Goal: Information Seeking & Learning: Find specific page/section

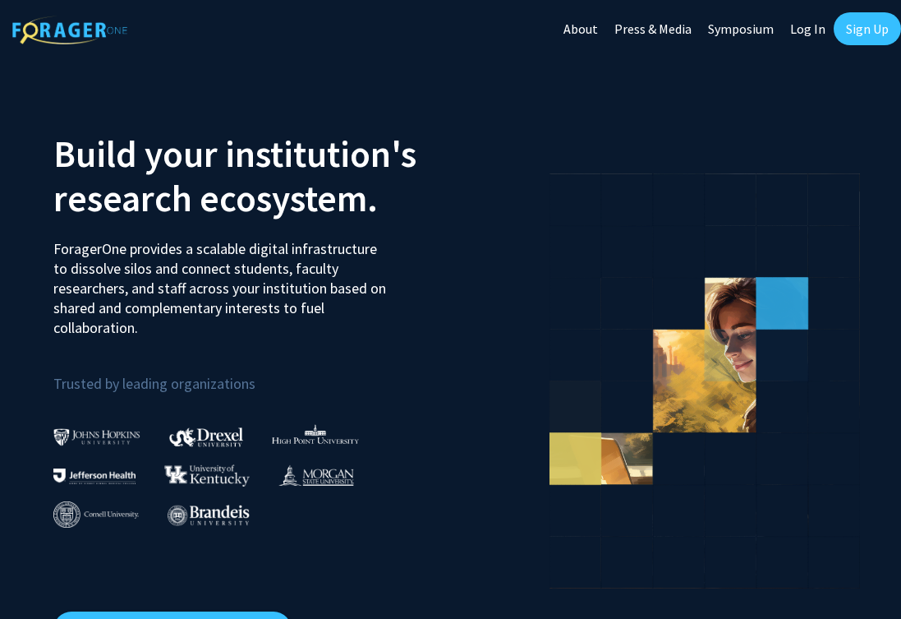
click at [810, 28] on link "Log In" at bounding box center [808, 29] width 52 height 58
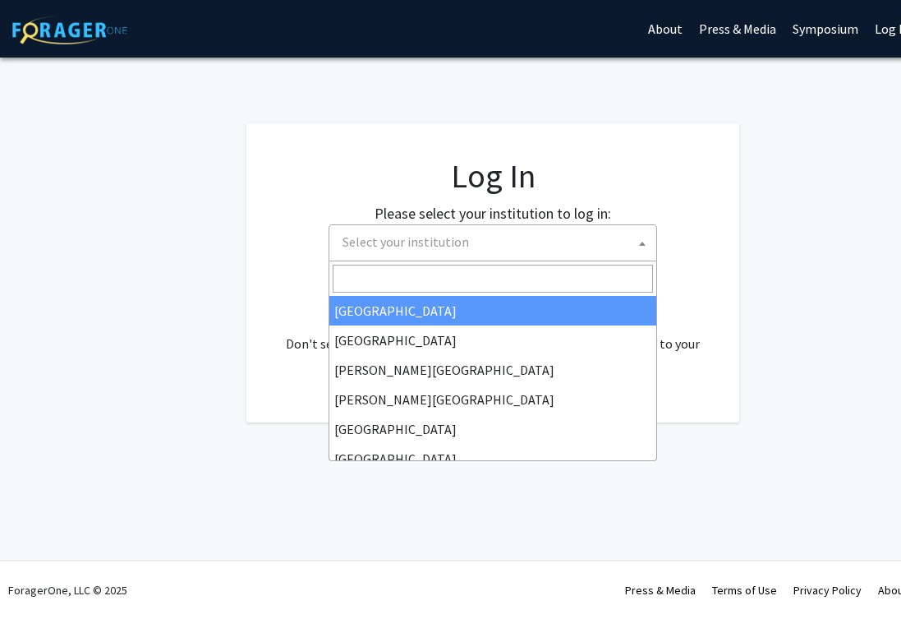
click at [583, 245] on span "Select your institution" at bounding box center [496, 242] width 320 height 34
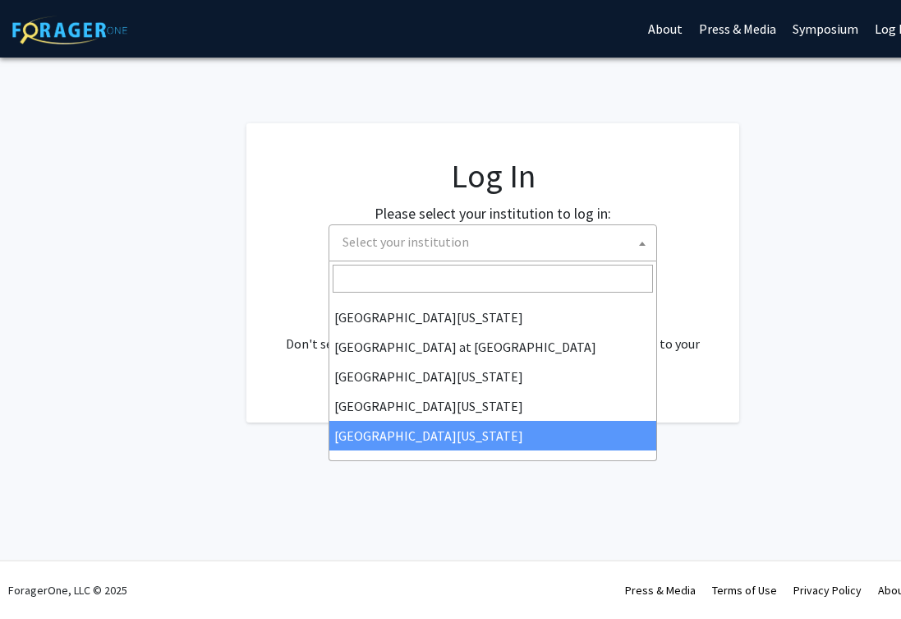
select select "33"
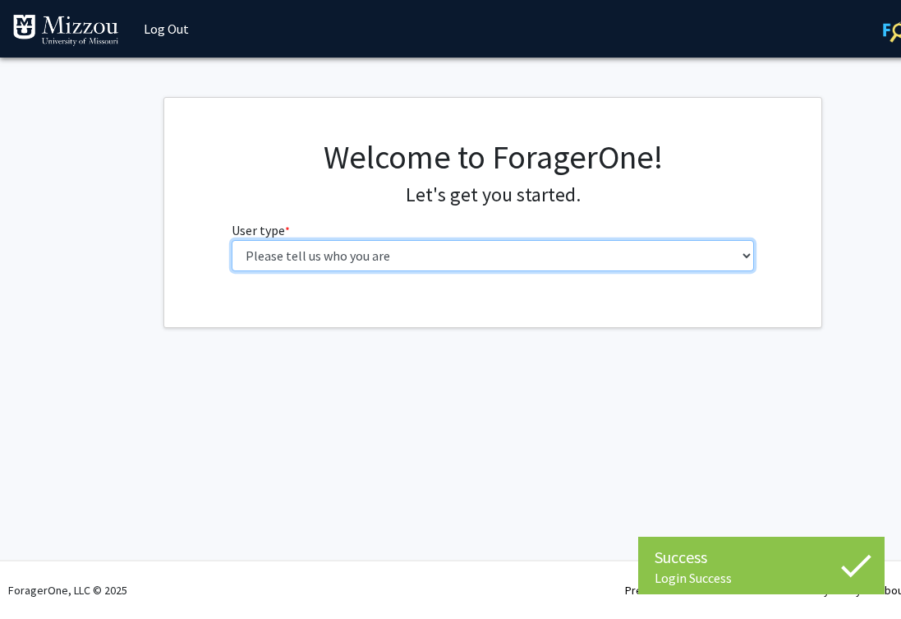
select select "1: undergrad"
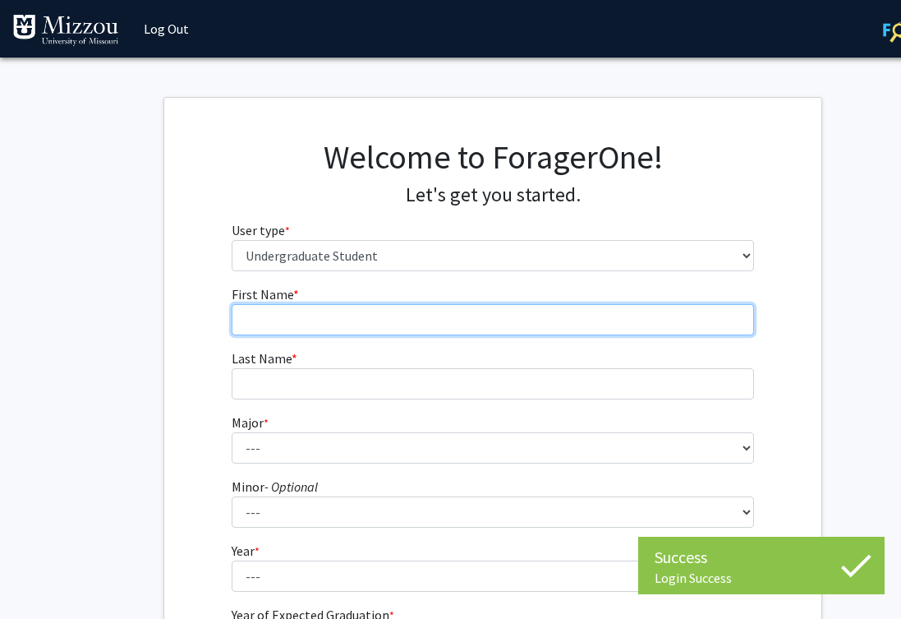
click at [439, 331] on input "First Name * required" at bounding box center [493, 319] width 523 height 31
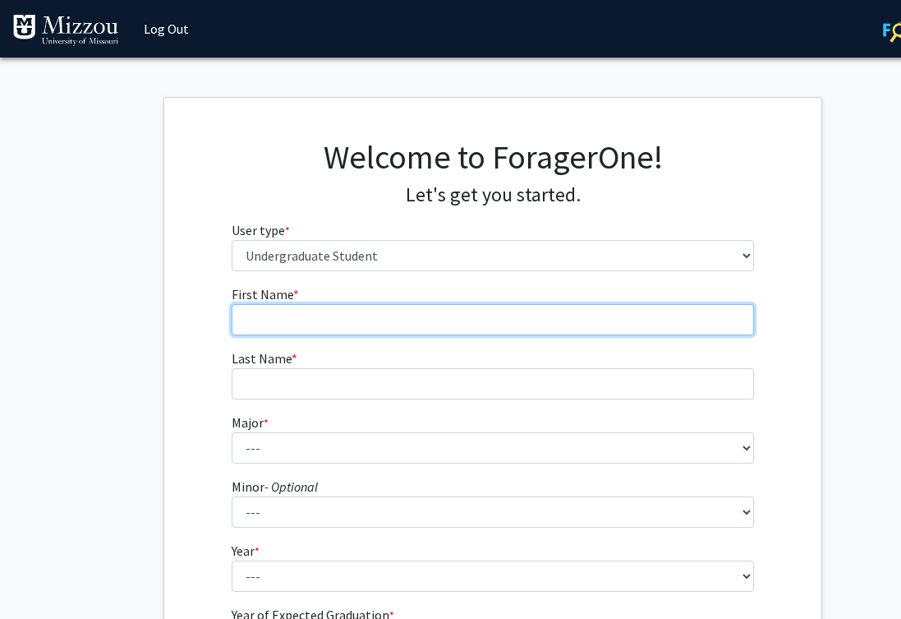
type input "a"
type input "Adalynn"
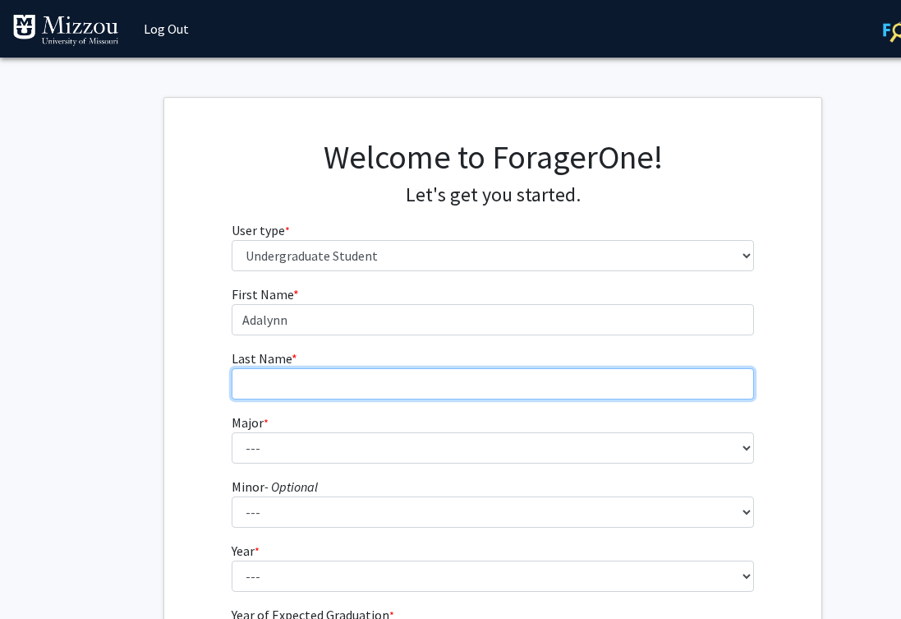
click at [468, 368] on input "Last Name * required" at bounding box center [493, 383] width 523 height 31
type input "Followell"
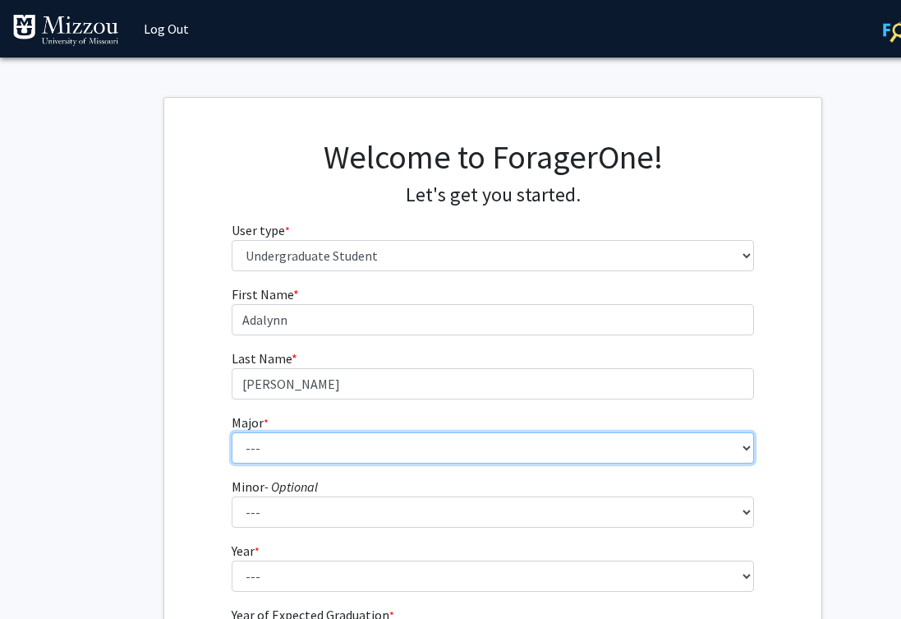
select select "134: 2627"
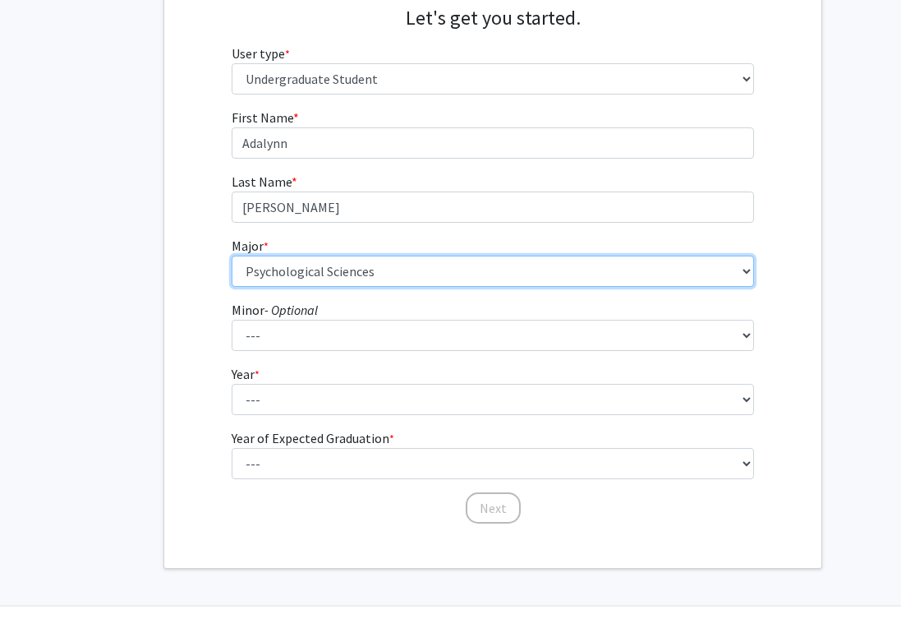
scroll to position [216, 0]
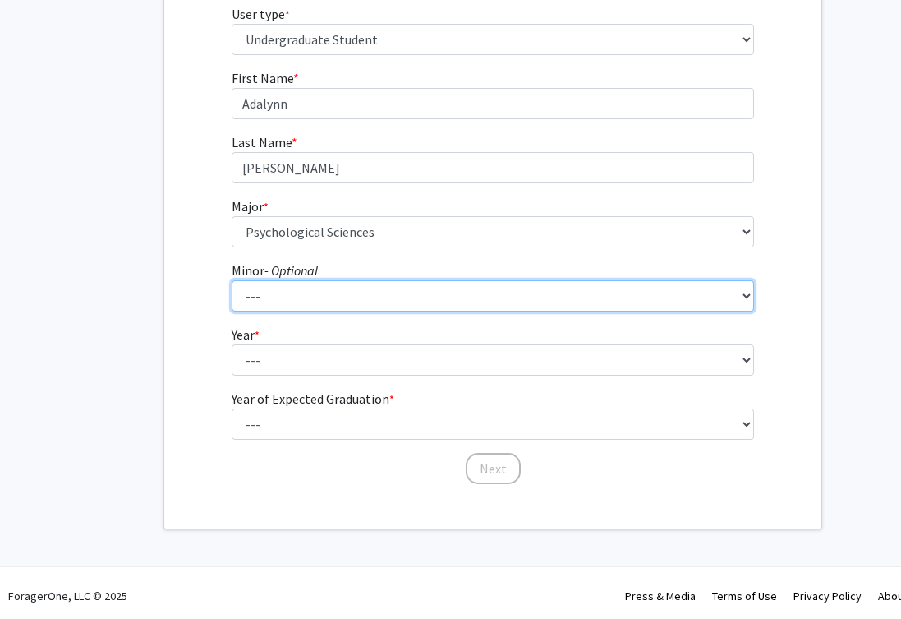
select select "29: 1985"
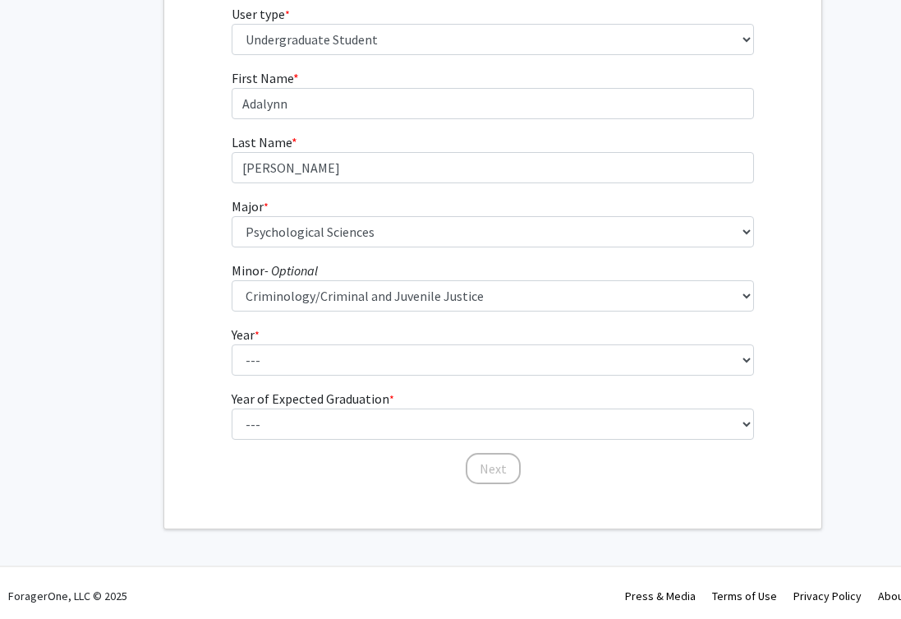
drag, startPoint x: 296, startPoint y: 313, endPoint x: 296, endPoint y: 326, distance: 13.1
click at [296, 313] on form "First Name * required Adalynn Last Name * required Followell Major * required -…" at bounding box center [493, 268] width 523 height 401
click at [296, 333] on fg-select "Year * required --- First-year Sophomore Junior Senior Postbaccalaureate Certif…" at bounding box center [493, 350] width 523 height 51
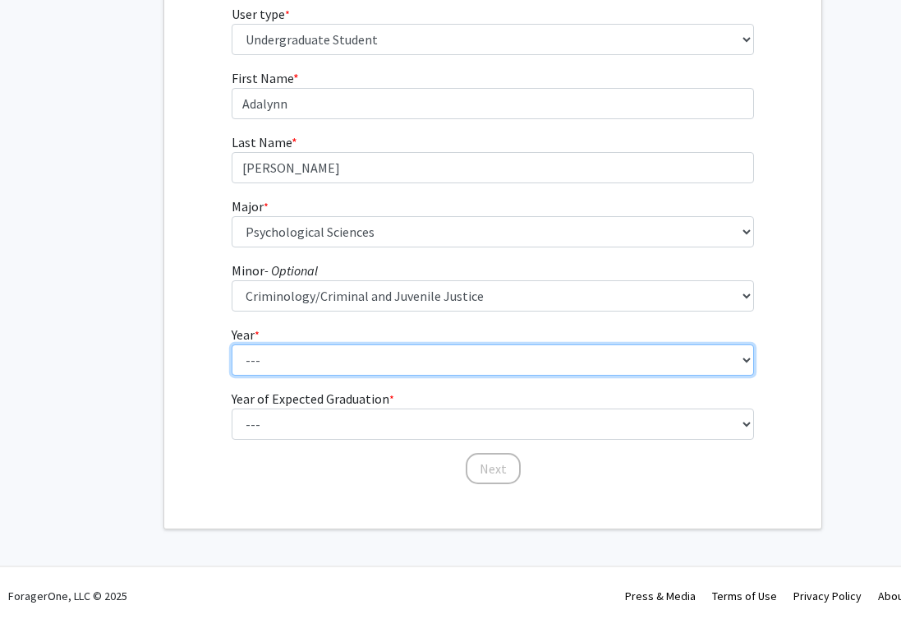
select select "1: first-year"
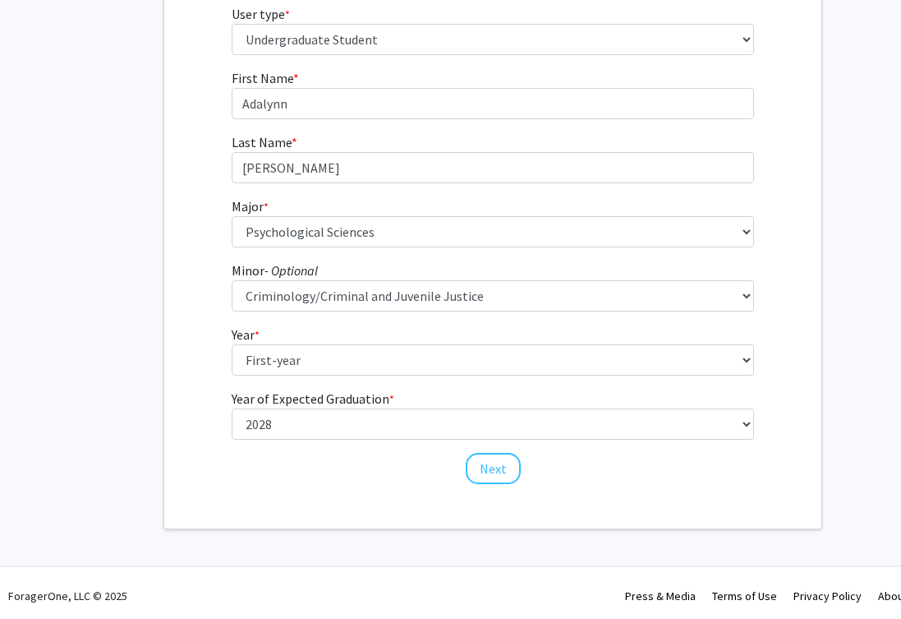
click at [286, 444] on form "First Name * required Adalynn Last Name * required Followell Major * required -…" at bounding box center [493, 268] width 523 height 401
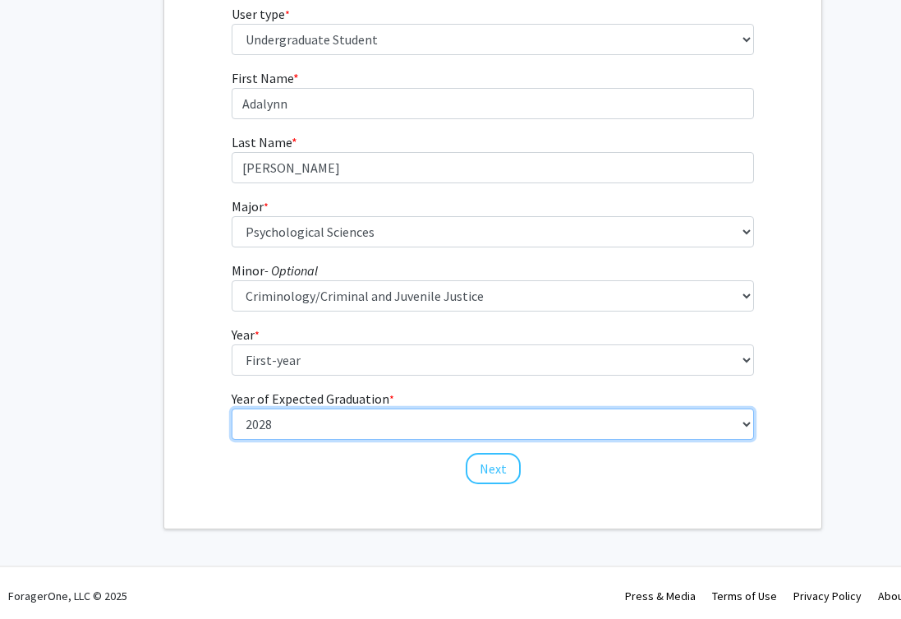
select select "5: 2029"
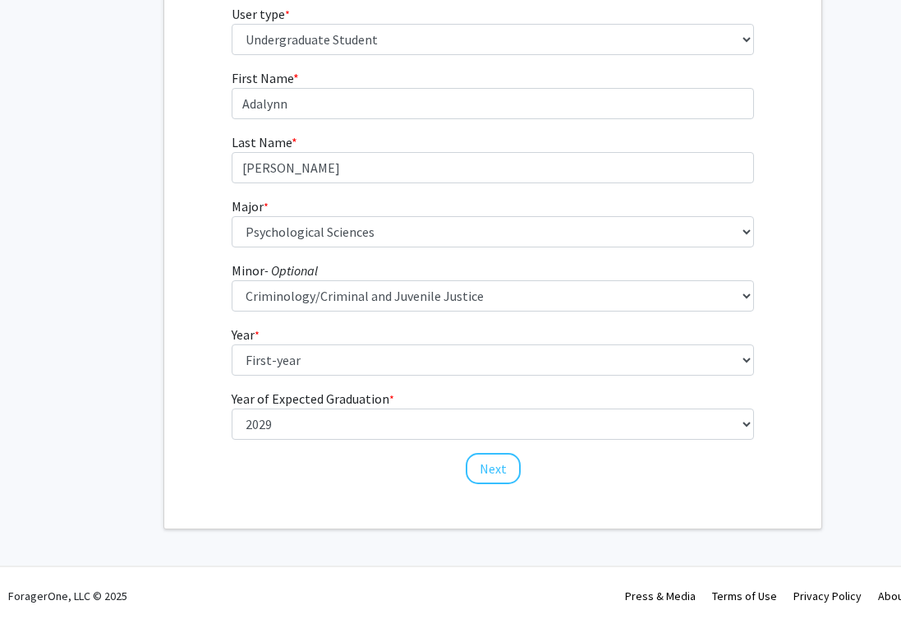
click at [489, 483] on div "First Name * required Adalynn Last Name * required Followell Major * required -…" at bounding box center [493, 276] width 548 height 417
click at [493, 468] on button "Next" at bounding box center [493, 468] width 55 height 31
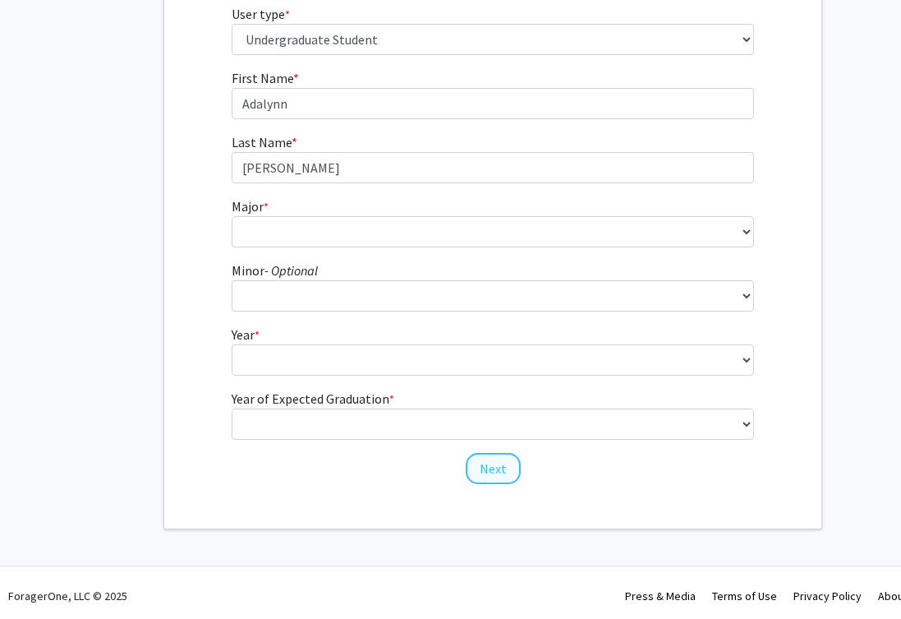
scroll to position [0, 0]
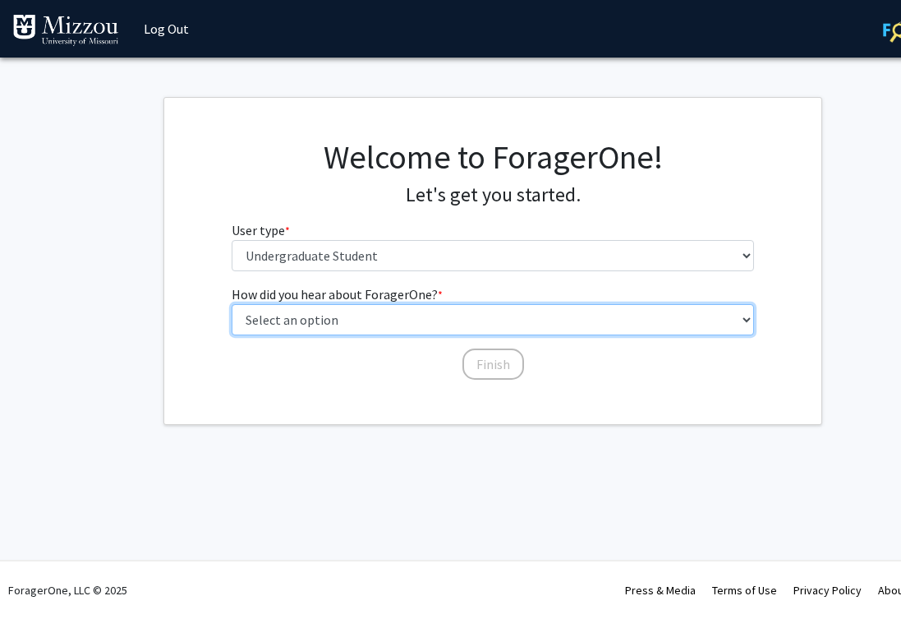
select select "2: faculty_recommendation"
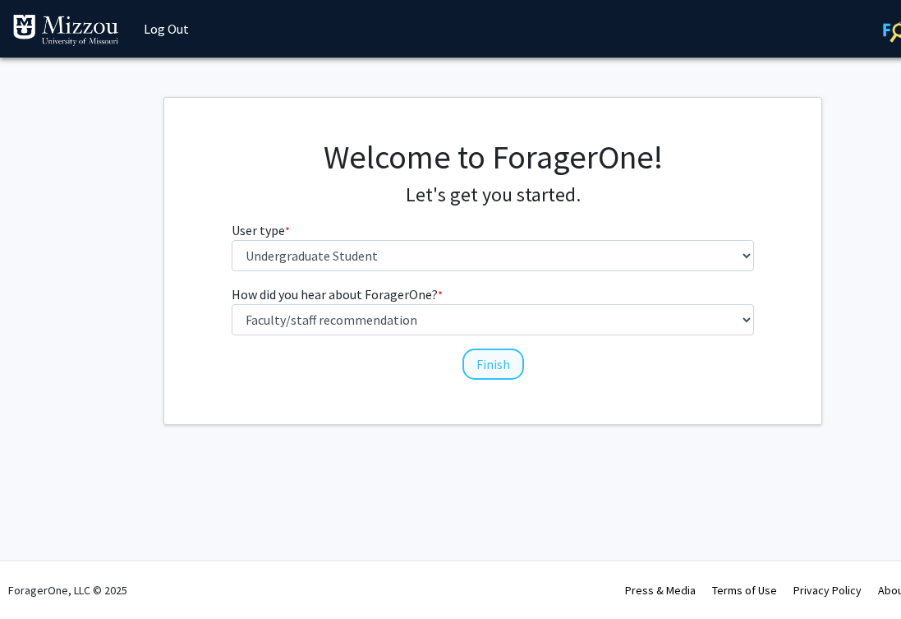
click at [493, 367] on button "Finish" at bounding box center [494, 363] width 62 height 31
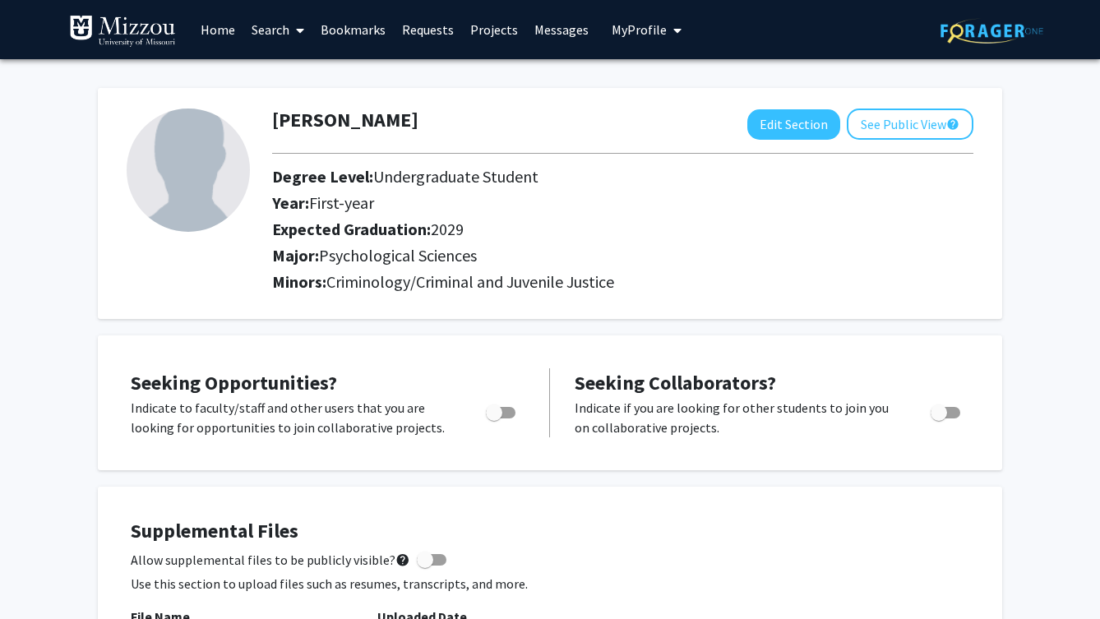
click at [214, 16] on link "Home" at bounding box center [217, 30] width 51 height 58
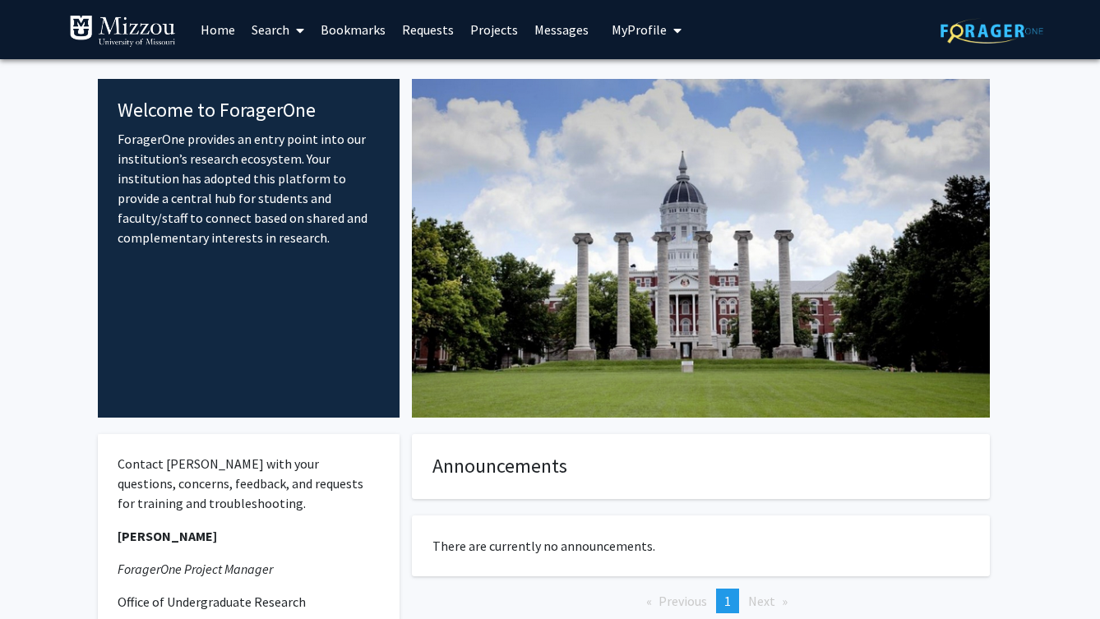
click at [358, 30] on link "Bookmarks" at bounding box center [352, 30] width 81 height 58
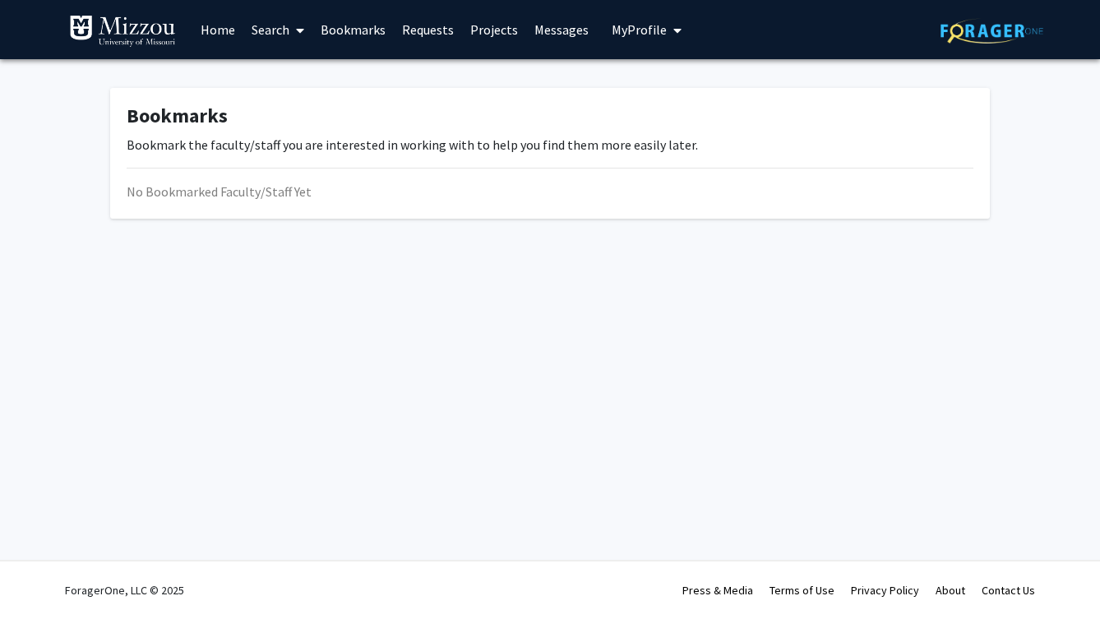
click at [299, 29] on icon at bounding box center [300, 30] width 8 height 13
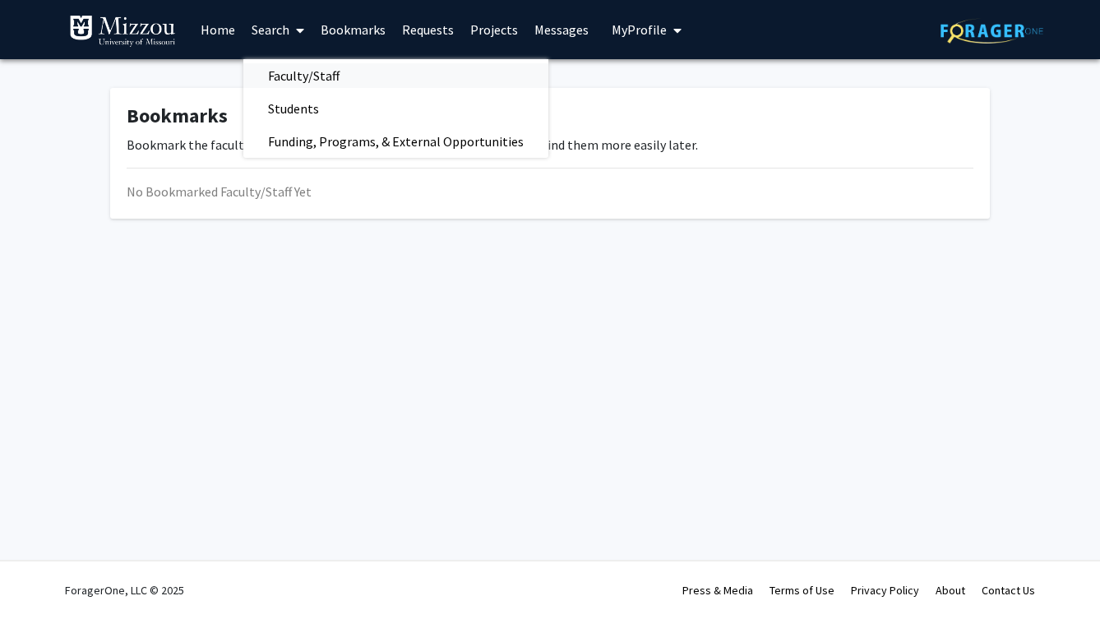
click at [326, 85] on span "Faculty/Staff" at bounding box center [303, 75] width 121 height 33
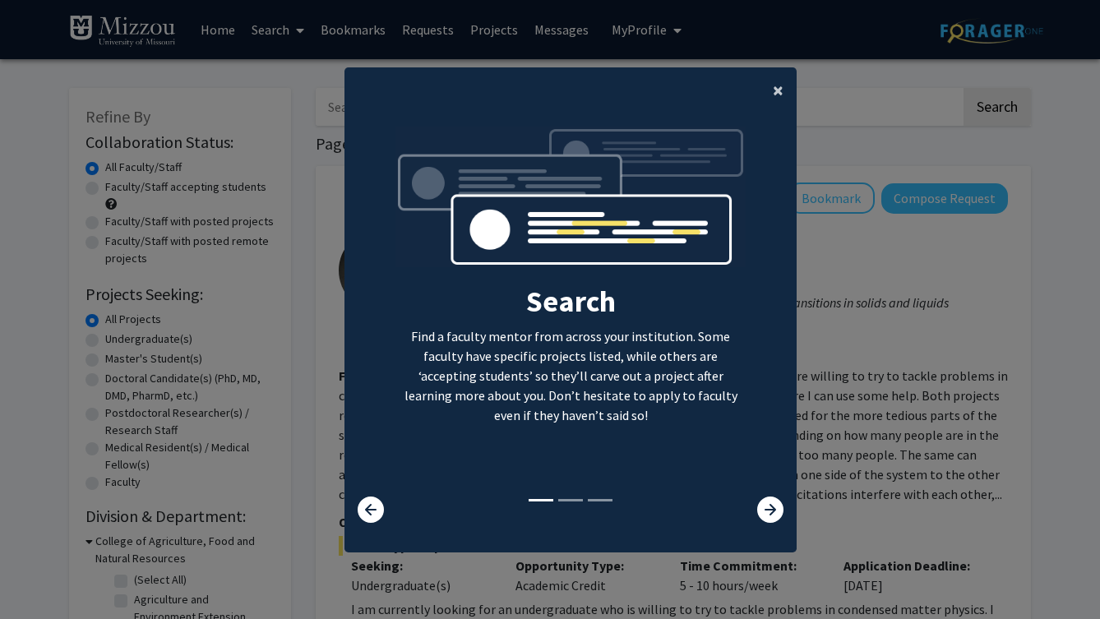
click at [774, 90] on span "×" at bounding box center [777, 89] width 11 height 25
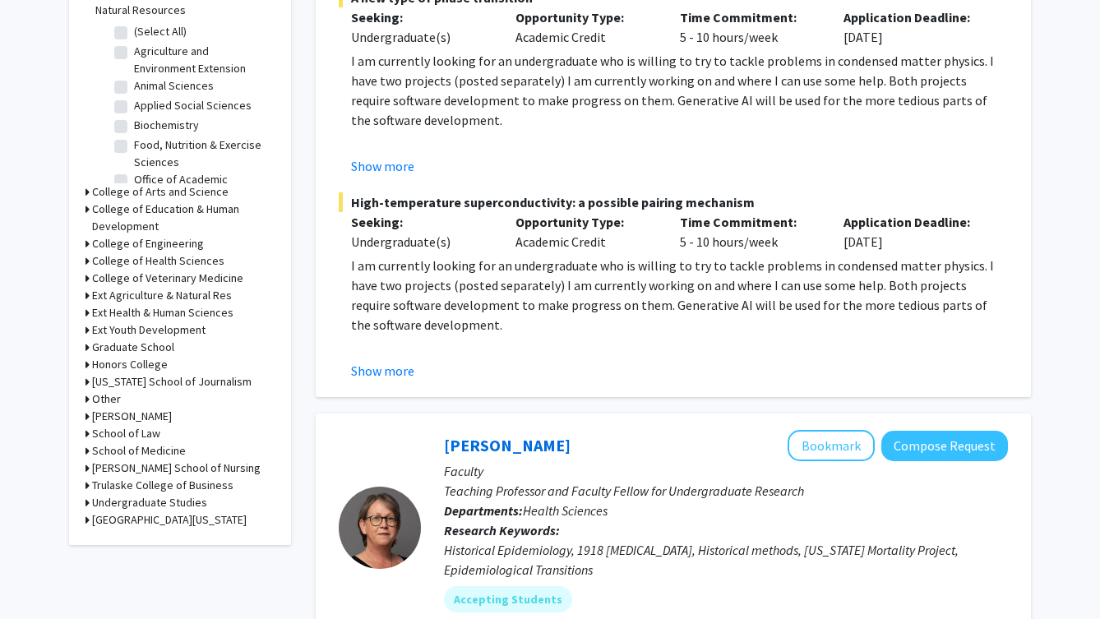
scroll to position [582, 0]
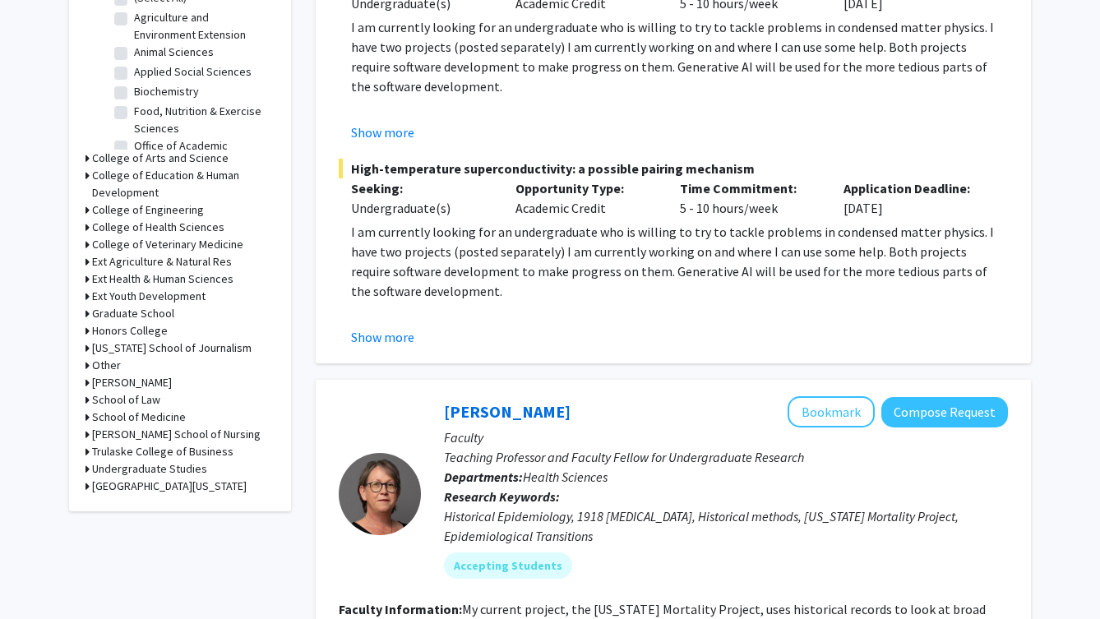
click at [164, 161] on h3 "College of Arts and Science" at bounding box center [160, 158] width 136 height 17
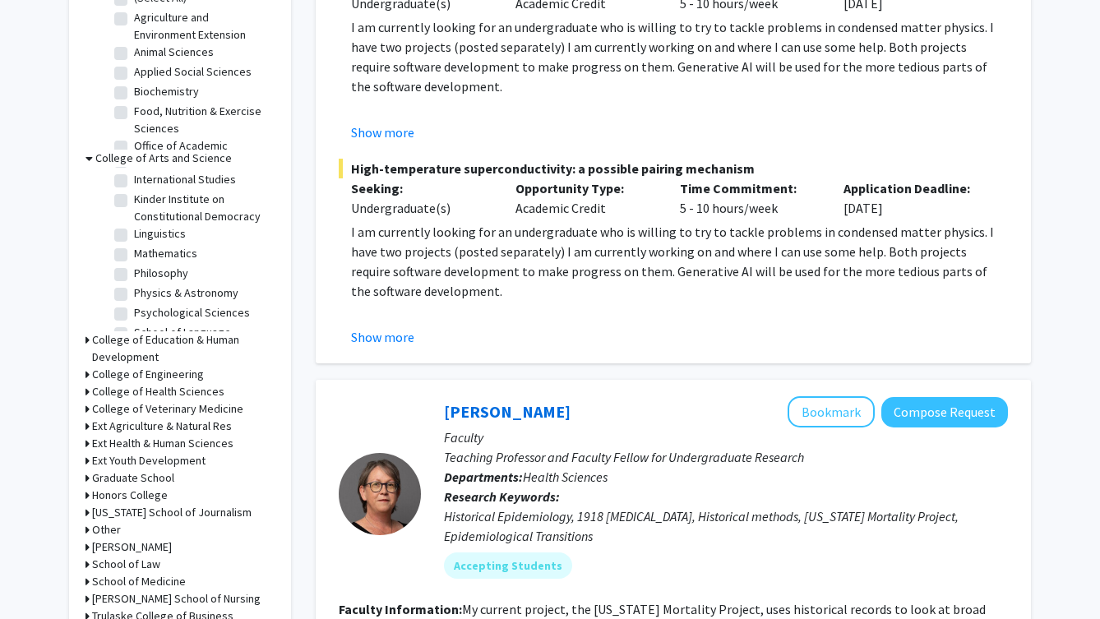
scroll to position [341, 0]
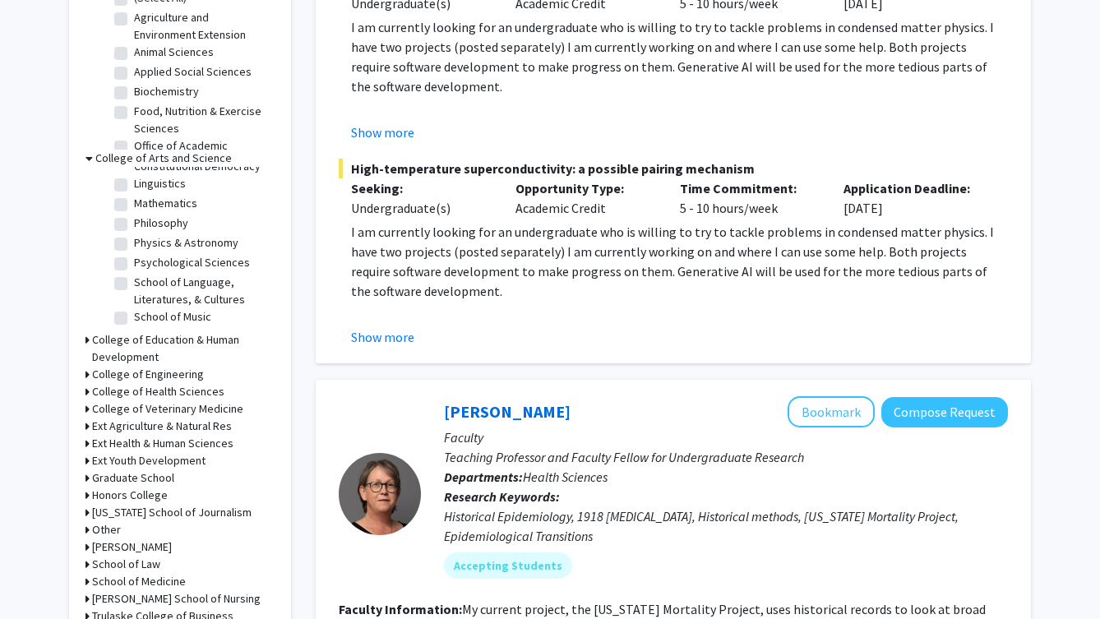
click at [158, 263] on label "Psychological Sciences" at bounding box center [192, 262] width 116 height 17
click at [145, 263] on input "Psychological Sciences" at bounding box center [139, 259] width 11 height 11
checkbox input "true"
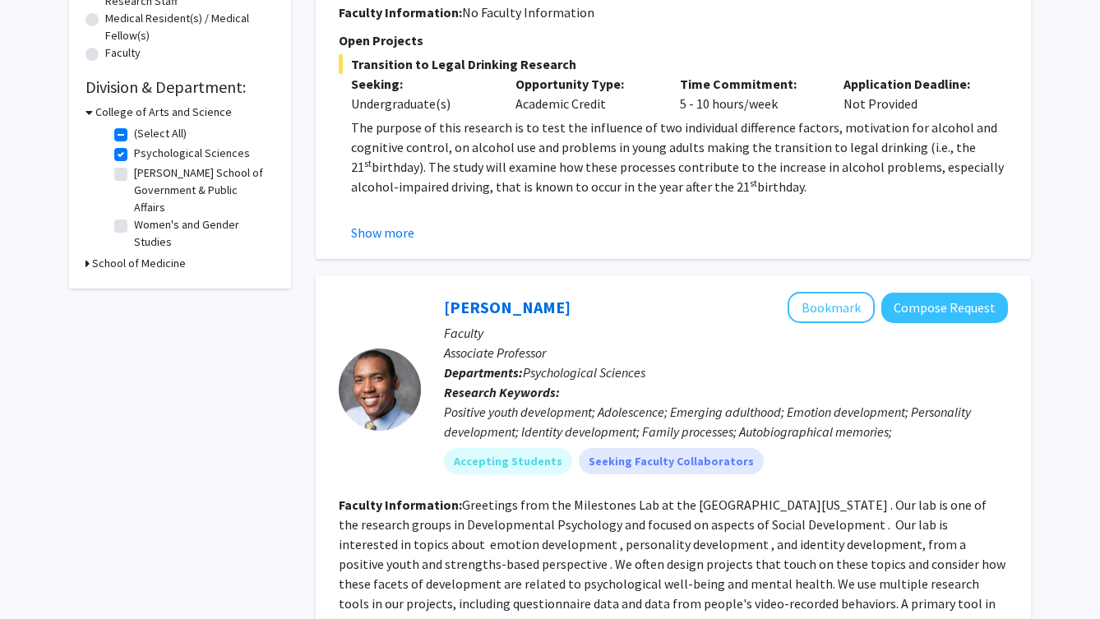
scroll to position [401, 0]
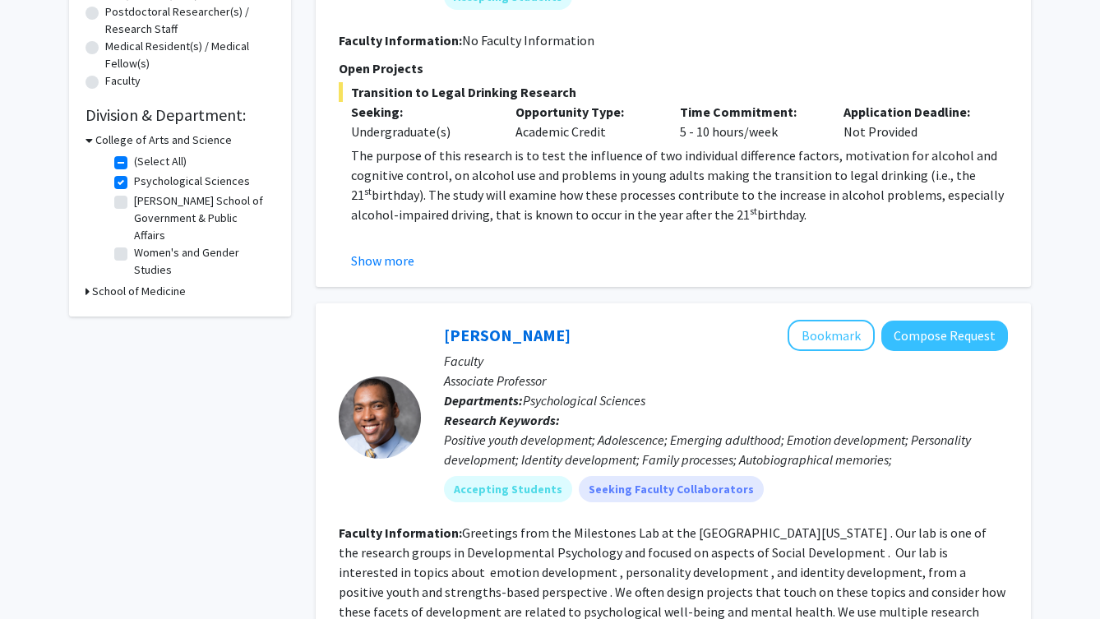
click at [151, 283] on h3 "School of Medicine" at bounding box center [139, 291] width 94 height 17
click at [151, 283] on h3 "School of Medicine" at bounding box center [142, 291] width 94 height 17
click at [134, 179] on label "Psychological Sciences" at bounding box center [192, 181] width 116 height 17
click at [134, 179] on input "Psychological Sciences" at bounding box center [139, 178] width 11 height 11
checkbox input "false"
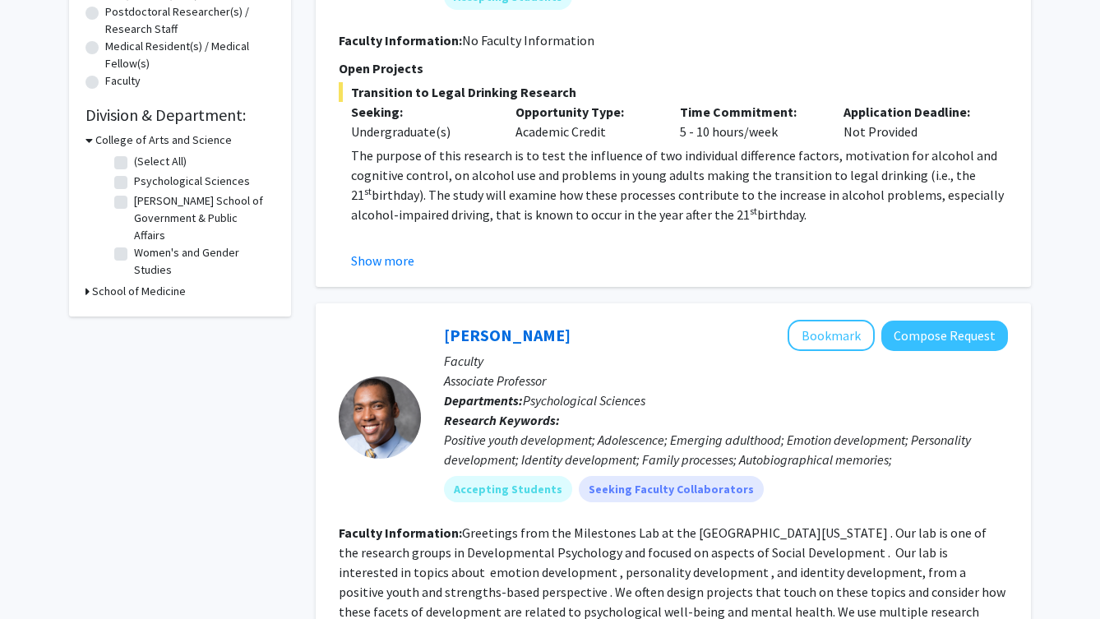
checkbox input "false"
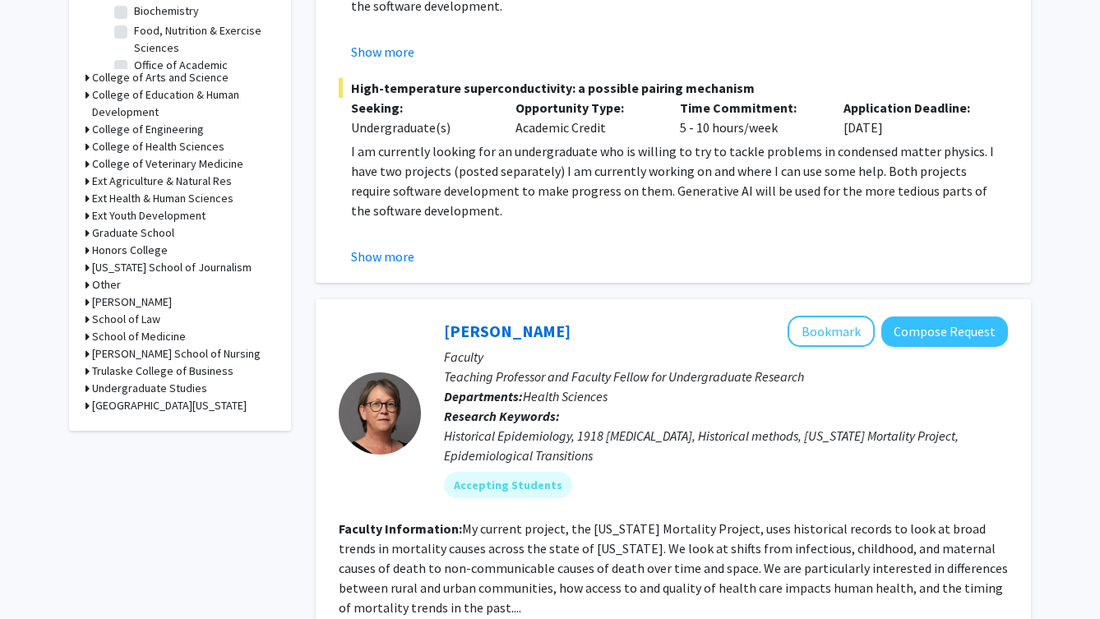
scroll to position [657, 0]
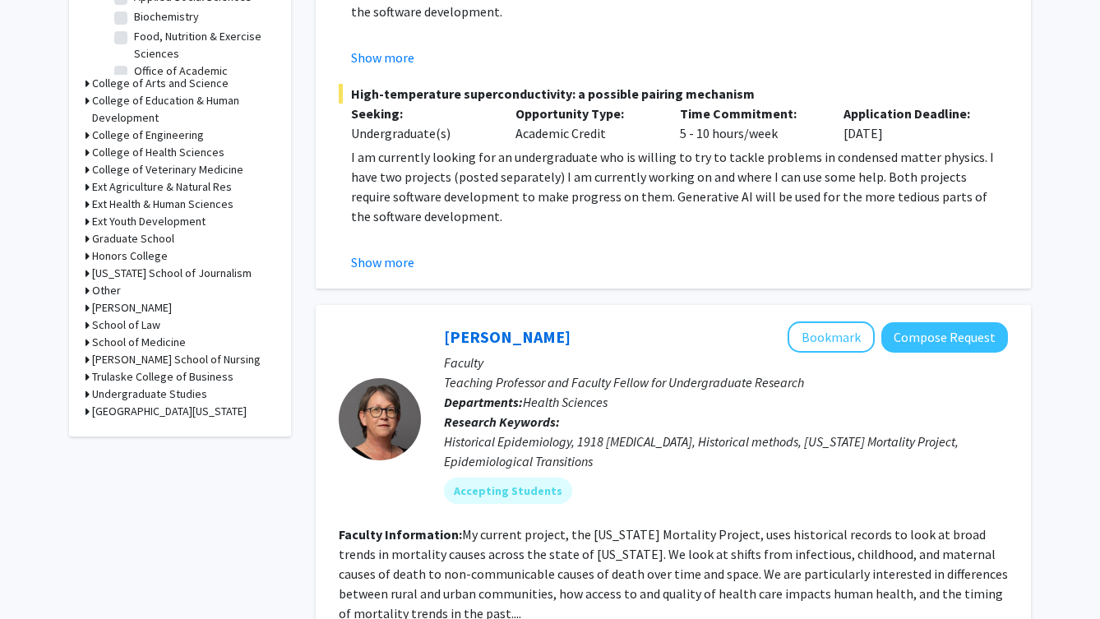
click at [148, 90] on h3 "College of Arts and Science" at bounding box center [160, 83] width 136 height 17
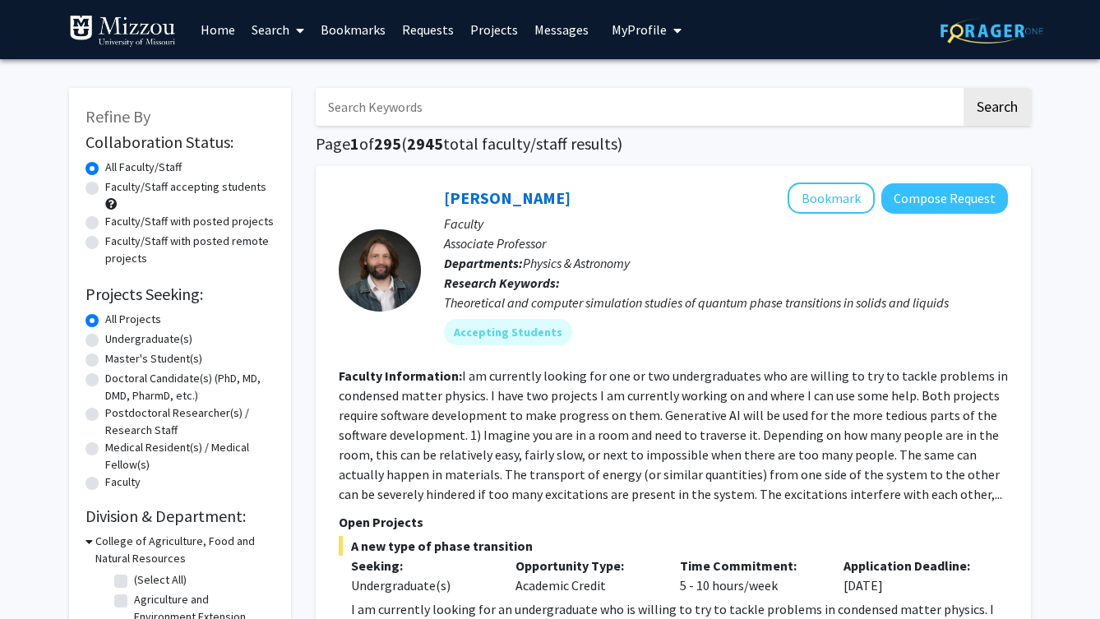
scroll to position [0, 0]
click at [441, 99] on input "Search Keywords" at bounding box center [638, 107] width 645 height 38
click at [901, 109] on button "Search" at bounding box center [996, 107] width 67 height 38
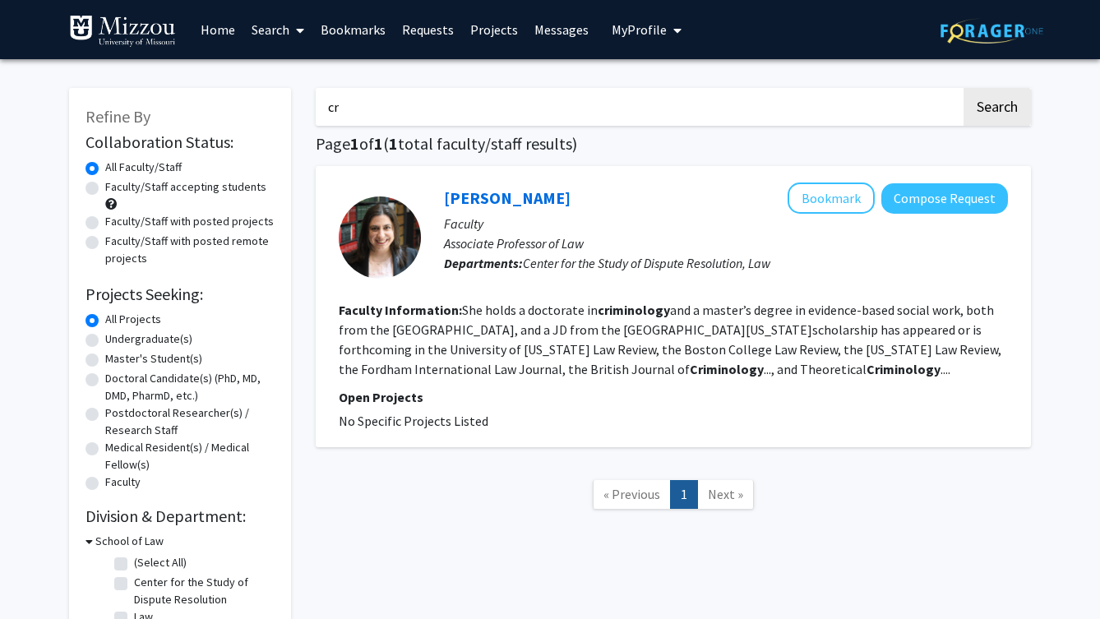
type input "c"
type input "social work"
click at [901, 109] on button "Search" at bounding box center [996, 107] width 67 height 38
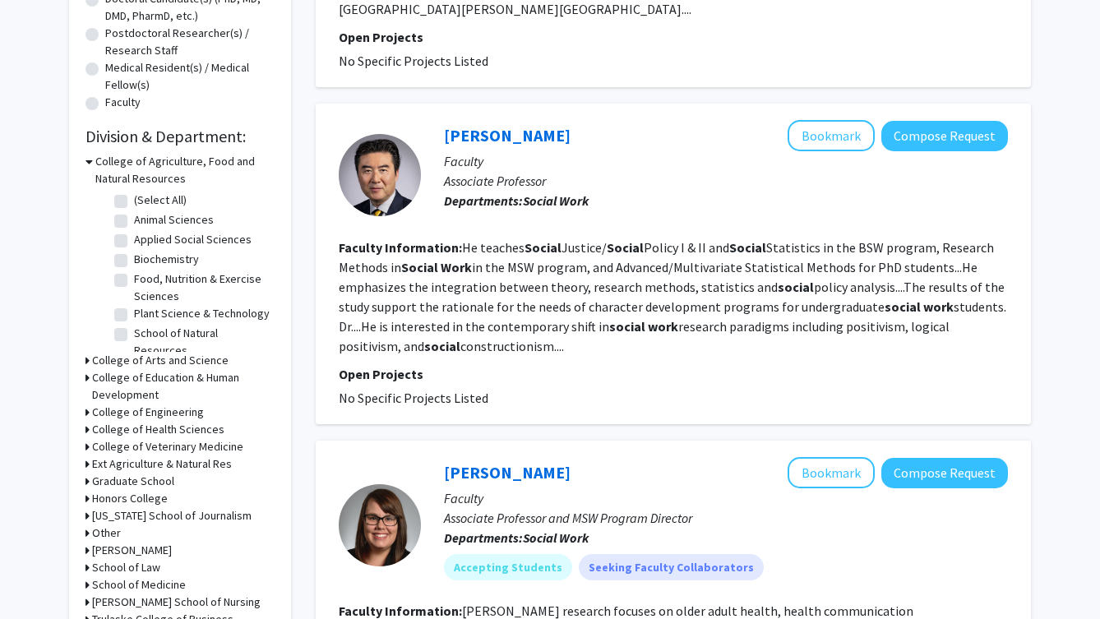
scroll to position [376, 0]
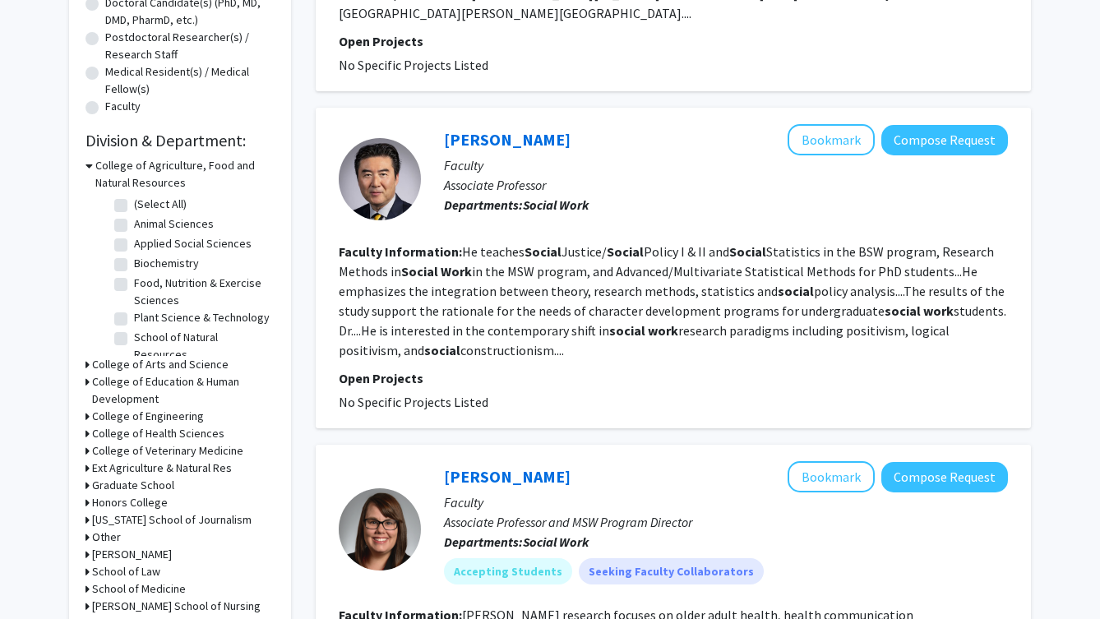
click at [108, 168] on h3 "College of Agriculture, Food and Natural Resources" at bounding box center [184, 174] width 179 height 35
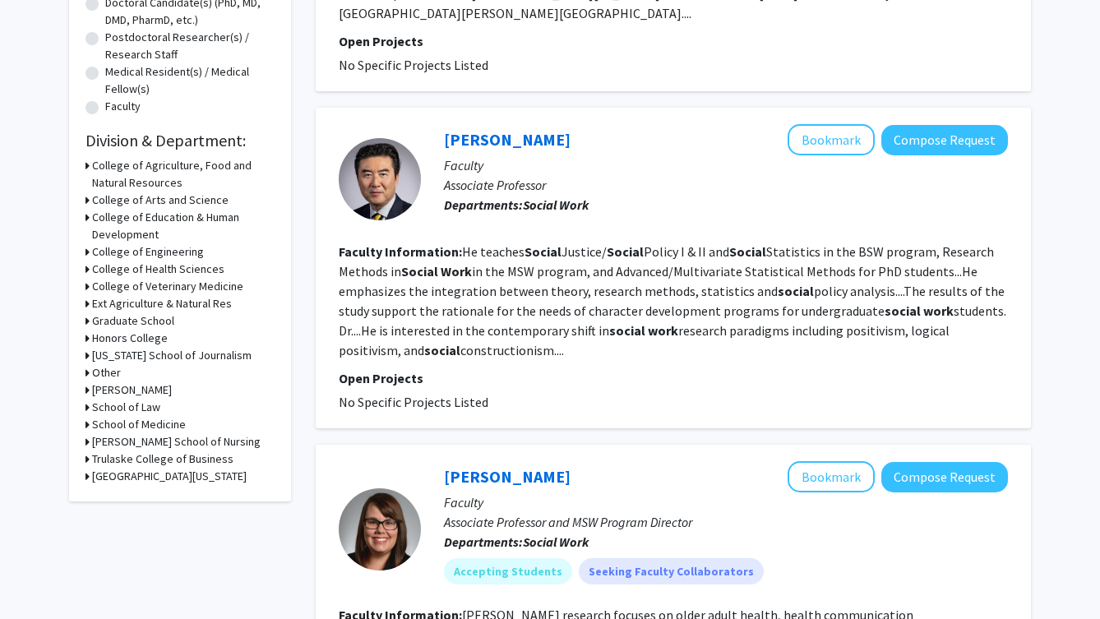
click at [107, 269] on h3 "College of Health Sciences" at bounding box center [158, 269] width 132 height 17
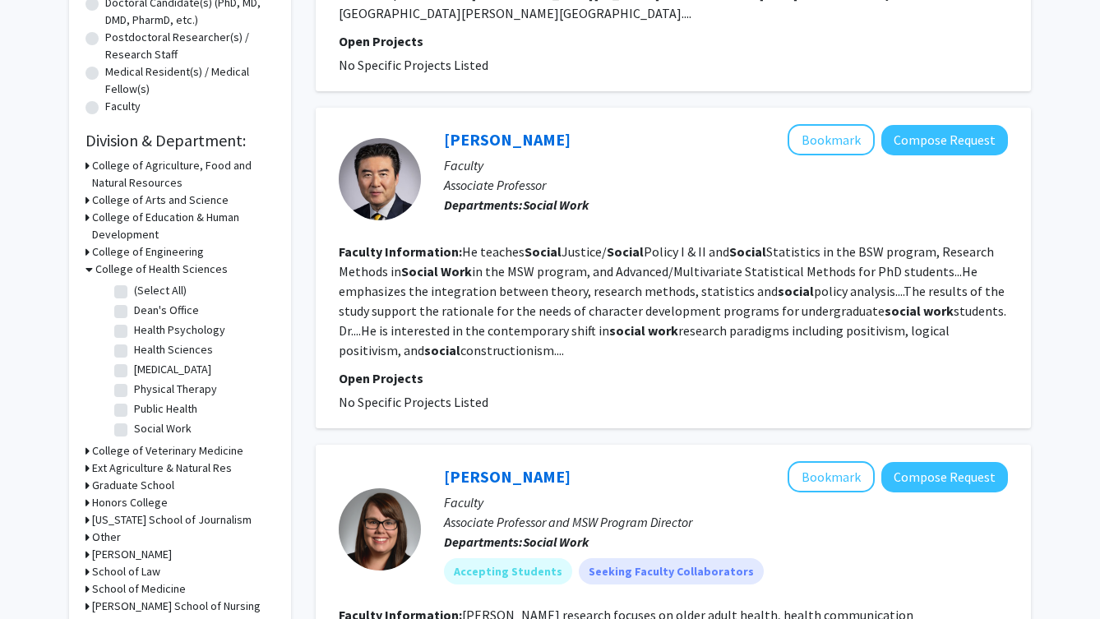
click at [170, 274] on h3 "College of Health Sciences" at bounding box center [161, 269] width 132 height 17
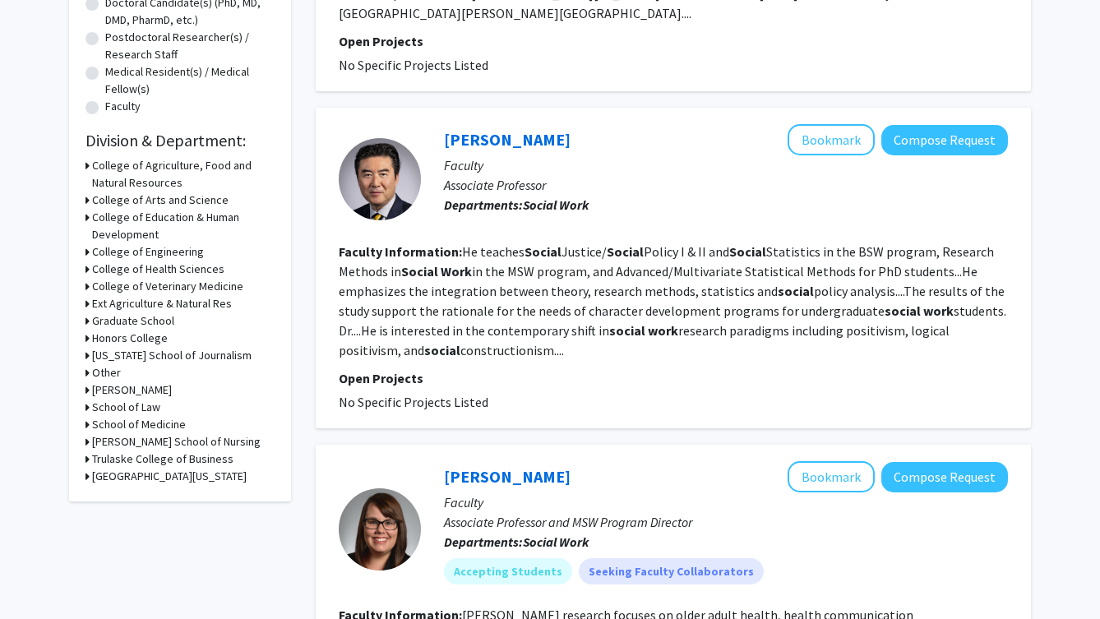
click at [141, 321] on h3 "Graduate School" at bounding box center [133, 320] width 82 height 17
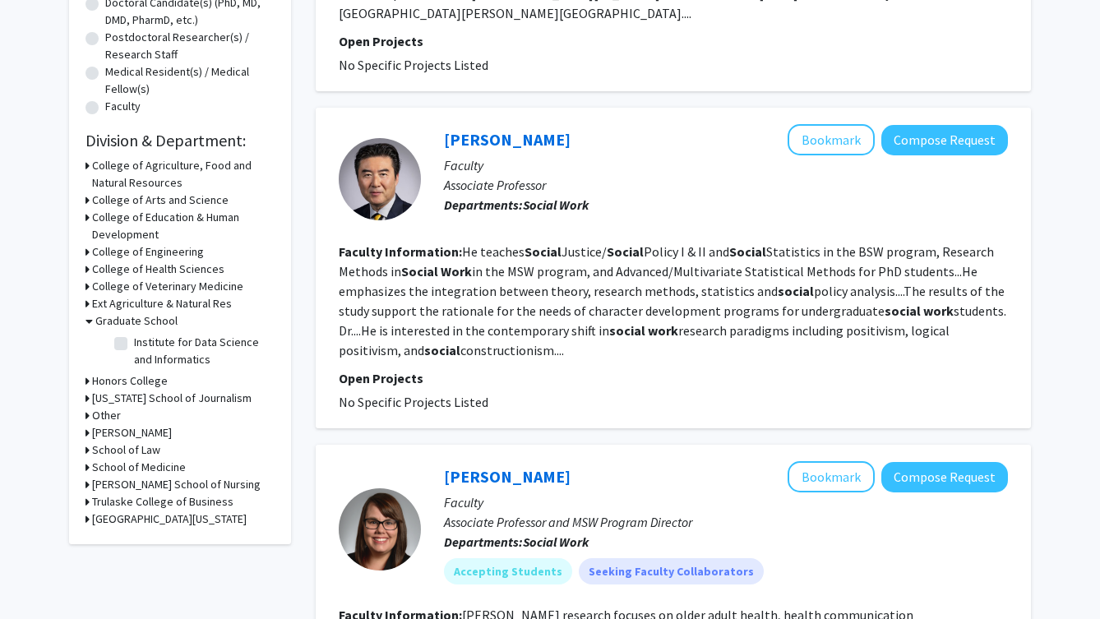
click at [141, 321] on h3 "Graduate School" at bounding box center [136, 320] width 82 height 17
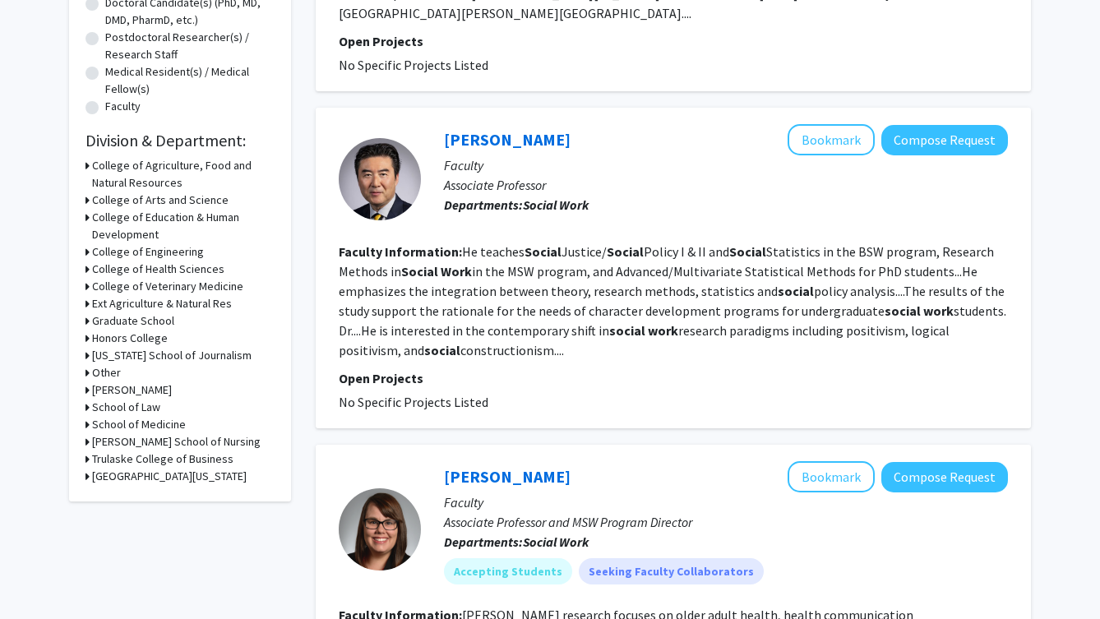
click at [145, 356] on h3 "Missouri School of Journalism" at bounding box center [171, 355] width 159 height 17
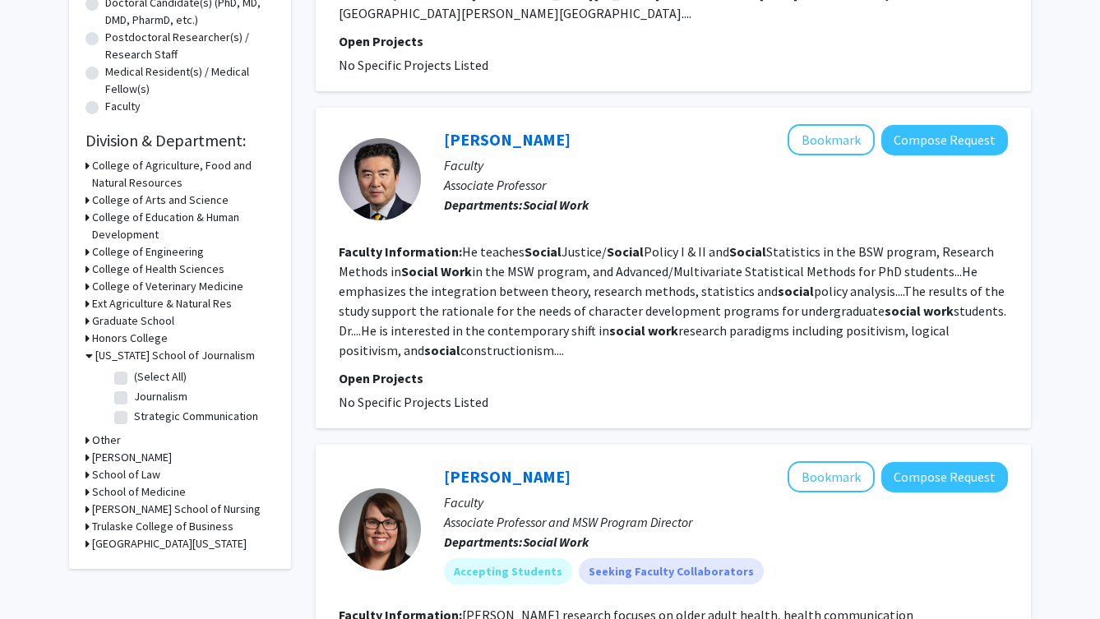
click at [145, 356] on h3 "Missouri School of Journalism" at bounding box center [174, 355] width 159 height 17
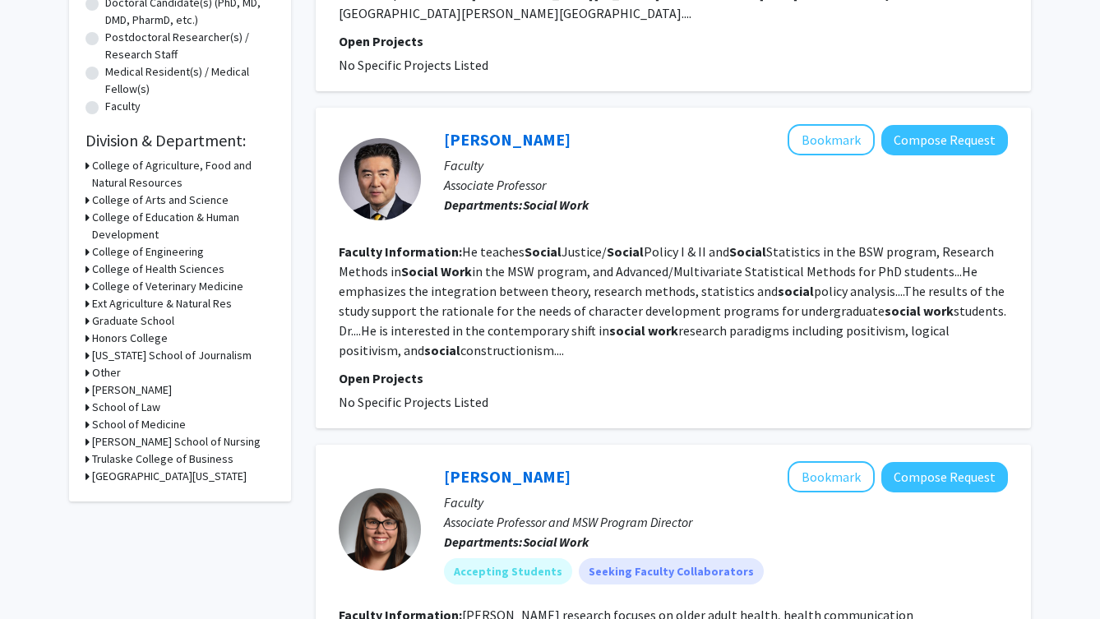
click at [113, 378] on h3 "Other" at bounding box center [106, 372] width 29 height 17
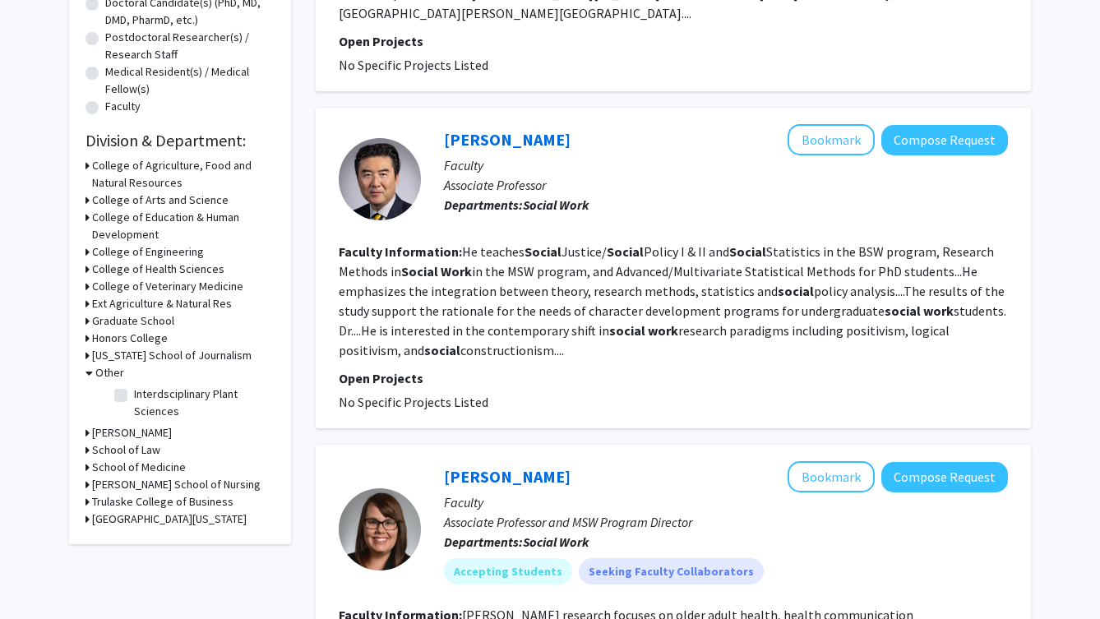
click at [113, 378] on h3 "Other" at bounding box center [109, 372] width 29 height 17
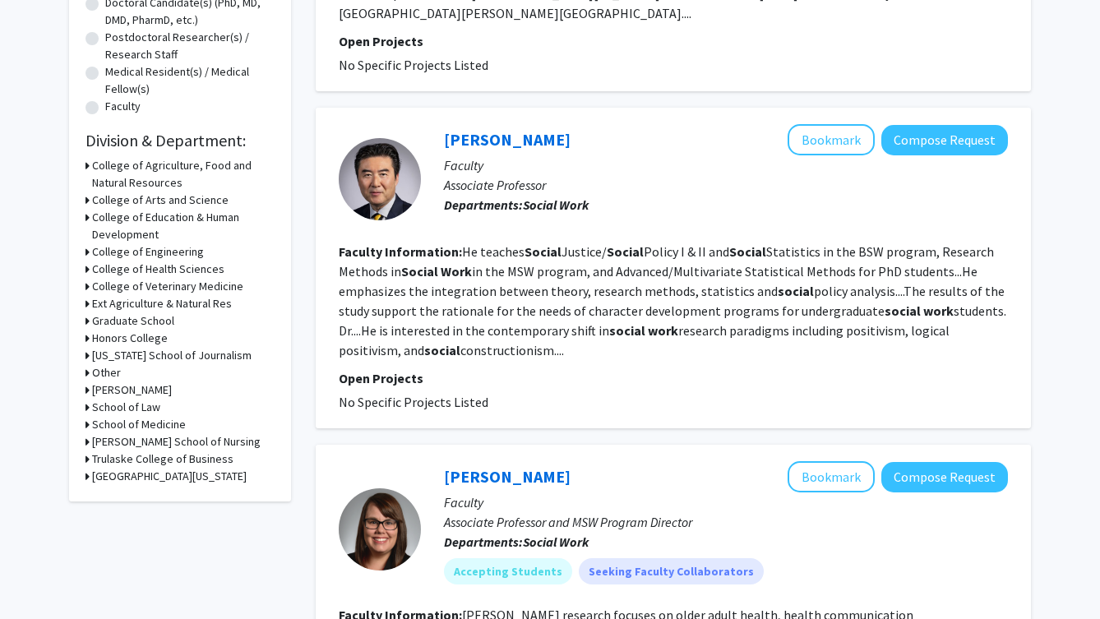
click at [116, 407] on h3 "School of Law" at bounding box center [126, 407] width 68 height 17
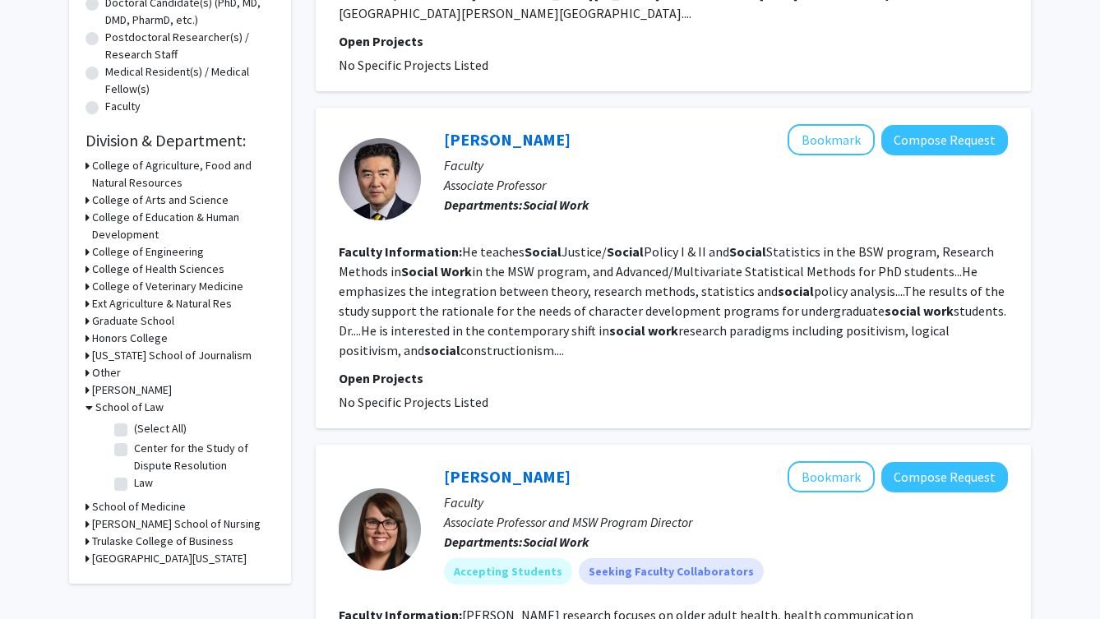
click at [116, 407] on h3 "School of Law" at bounding box center [129, 407] width 68 height 17
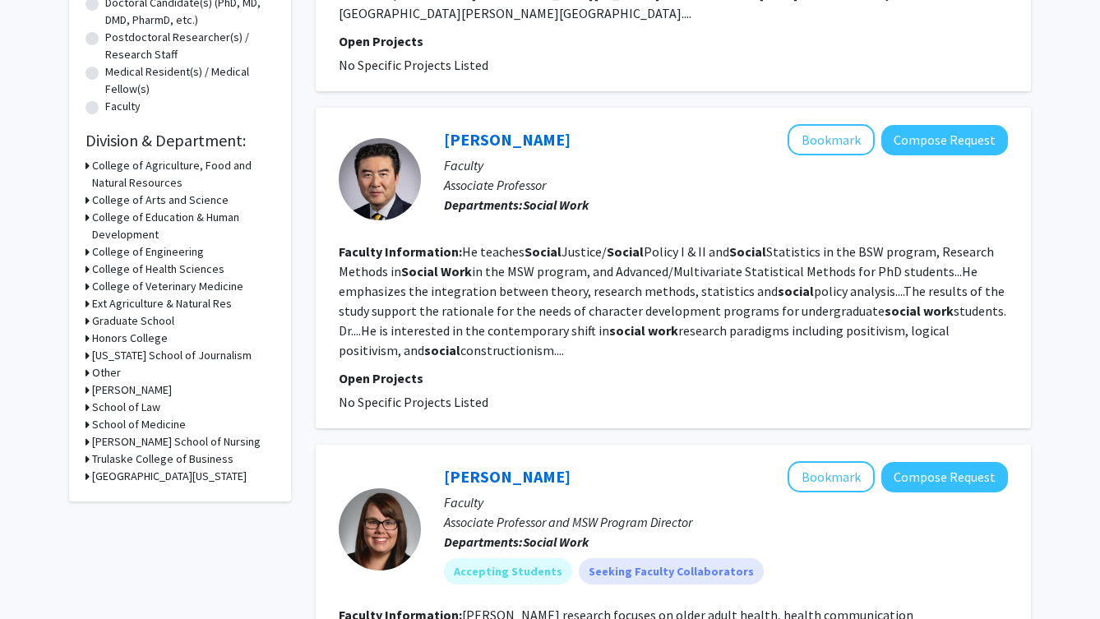
click at [120, 426] on h3 "School of Medicine" at bounding box center [139, 424] width 94 height 17
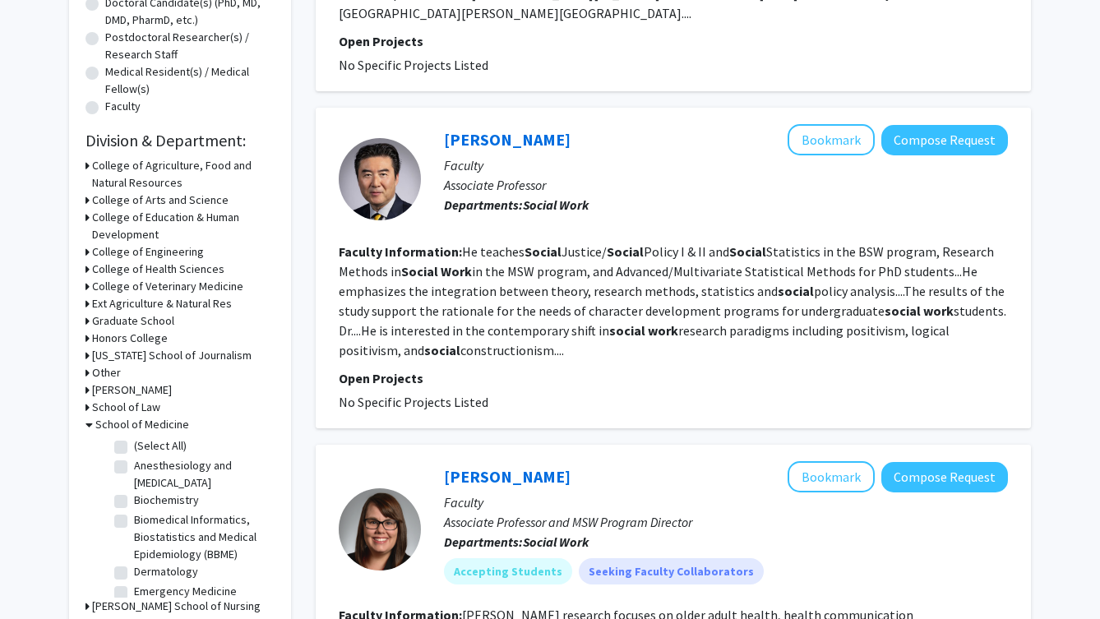
click at [120, 426] on h3 "School of Medicine" at bounding box center [142, 424] width 94 height 17
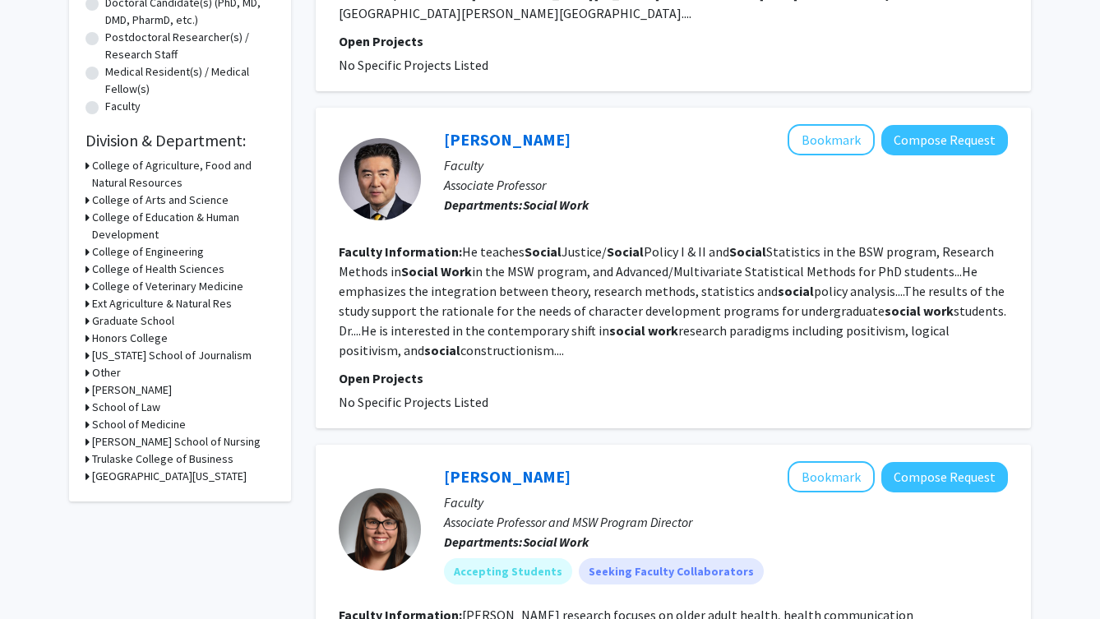
click at [138, 463] on h3 "Trulaske College of Business" at bounding box center [162, 458] width 141 height 17
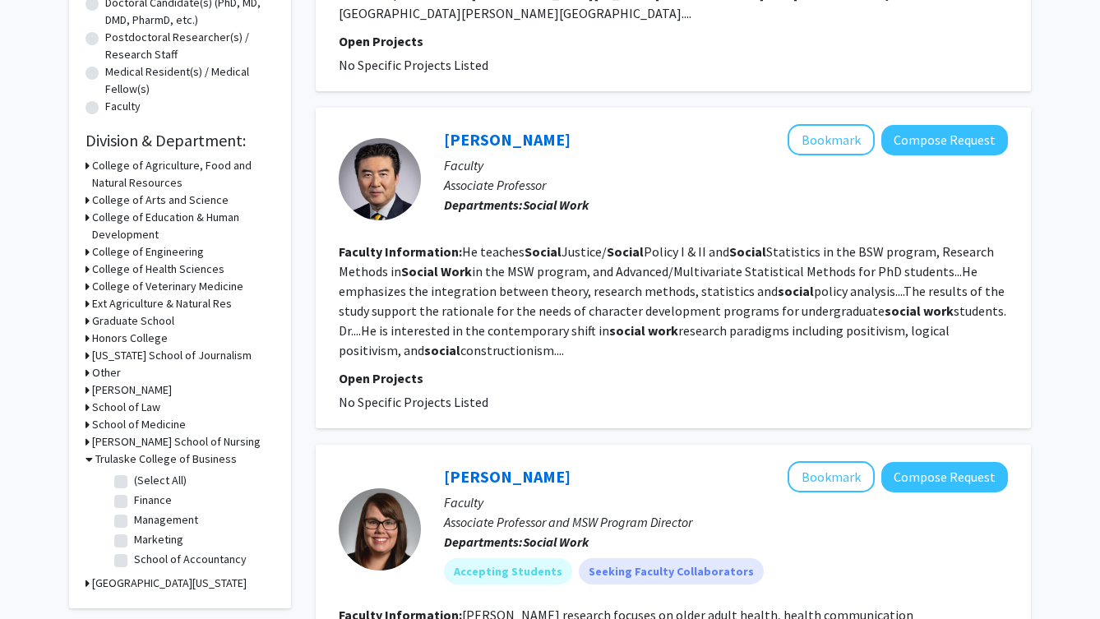
click at [138, 463] on h3 "Trulaske College of Business" at bounding box center [165, 458] width 141 height 17
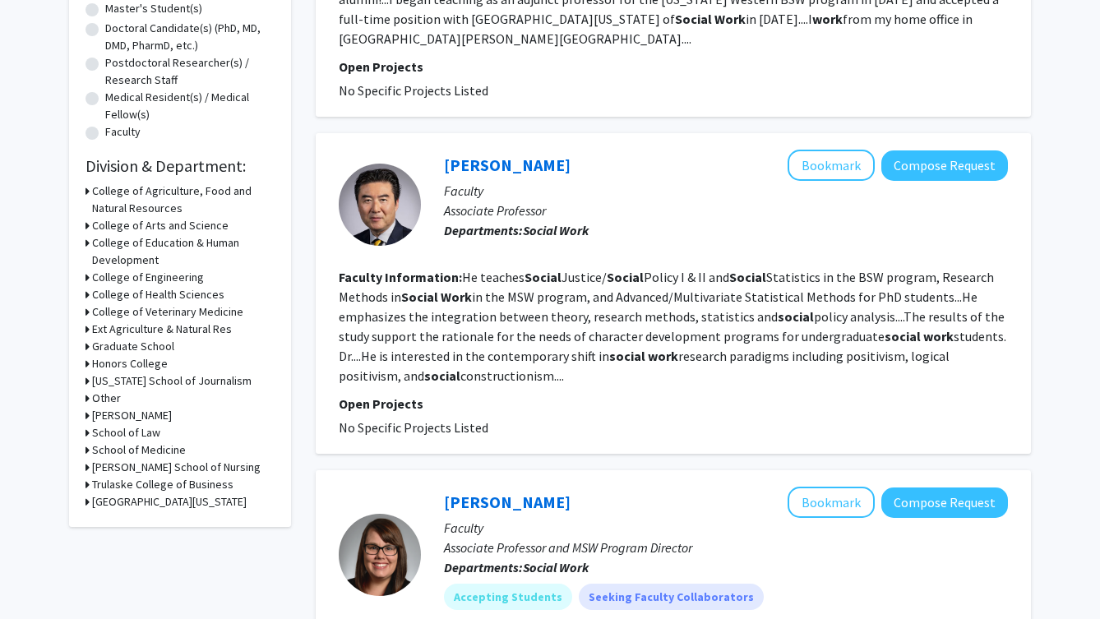
scroll to position [349, 0]
click at [162, 246] on h3 "College of Education & Human Development" at bounding box center [183, 252] width 182 height 35
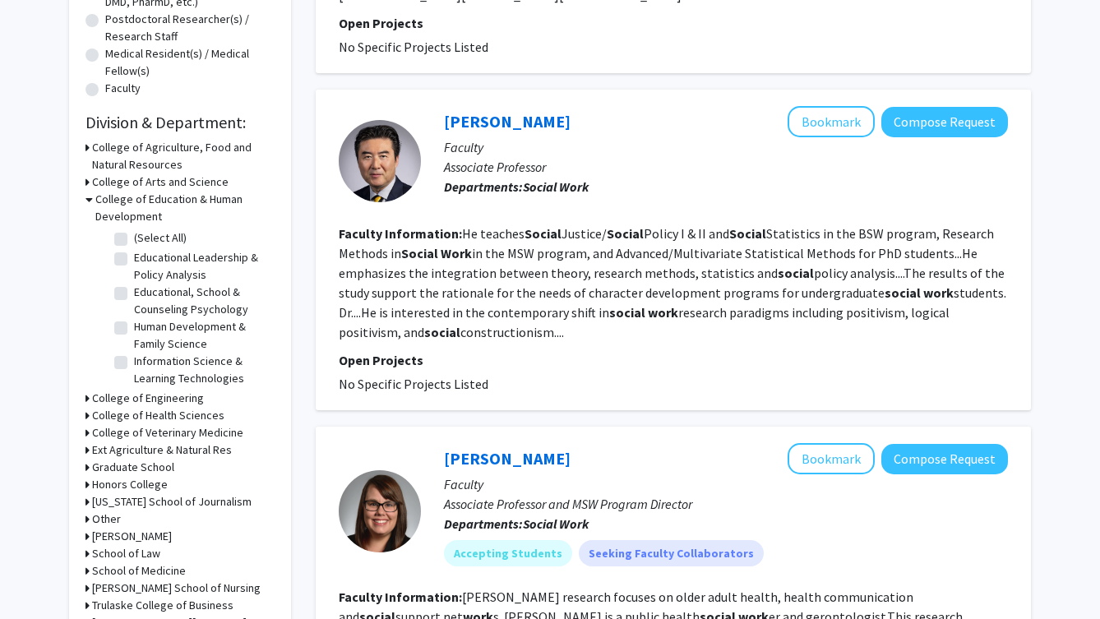
scroll to position [0, 0]
click at [134, 297] on label "Educational, School & Counseling Psychology" at bounding box center [202, 301] width 136 height 35
click at [134, 294] on input "Educational, School & Counseling Psychology" at bounding box center [139, 289] width 11 height 11
checkbox input "true"
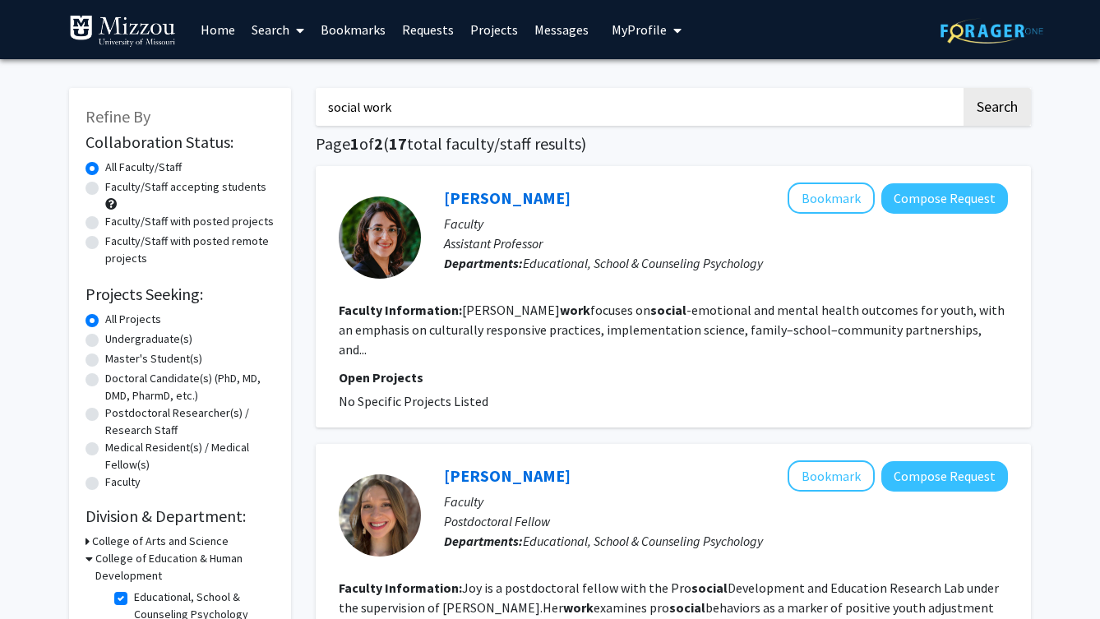
click at [105, 339] on label "Undergraduate(s)" at bounding box center [148, 338] width 87 height 17
click at [105, 339] on input "Undergraduate(s)" at bounding box center [110, 335] width 11 height 11
radio input "true"
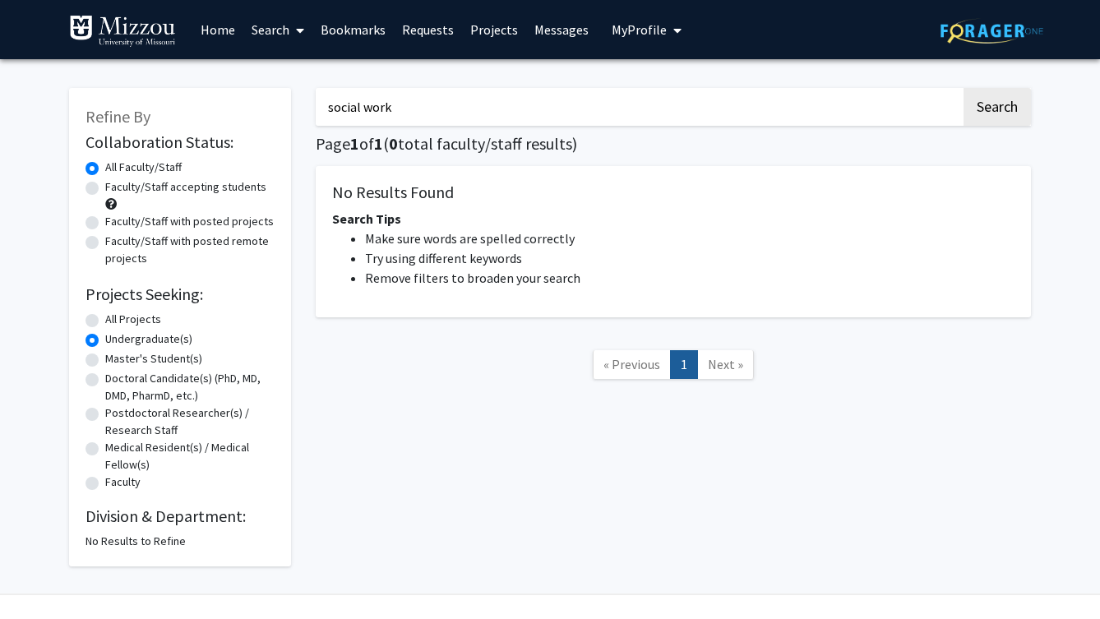
drag, startPoint x: 414, startPoint y: 118, endPoint x: 233, endPoint y: 120, distance: 180.8
click at [233, 120] on div "Refine By Collaboration Status: Collaboration Status All Faculty/Staff Collabor…" at bounding box center [550, 318] width 986 height 495
type input "s"
click at [105, 186] on label "Faculty/Staff accepting students" at bounding box center [185, 186] width 161 height 17
click at [105, 186] on input "Faculty/Staff accepting students" at bounding box center [110, 183] width 11 height 11
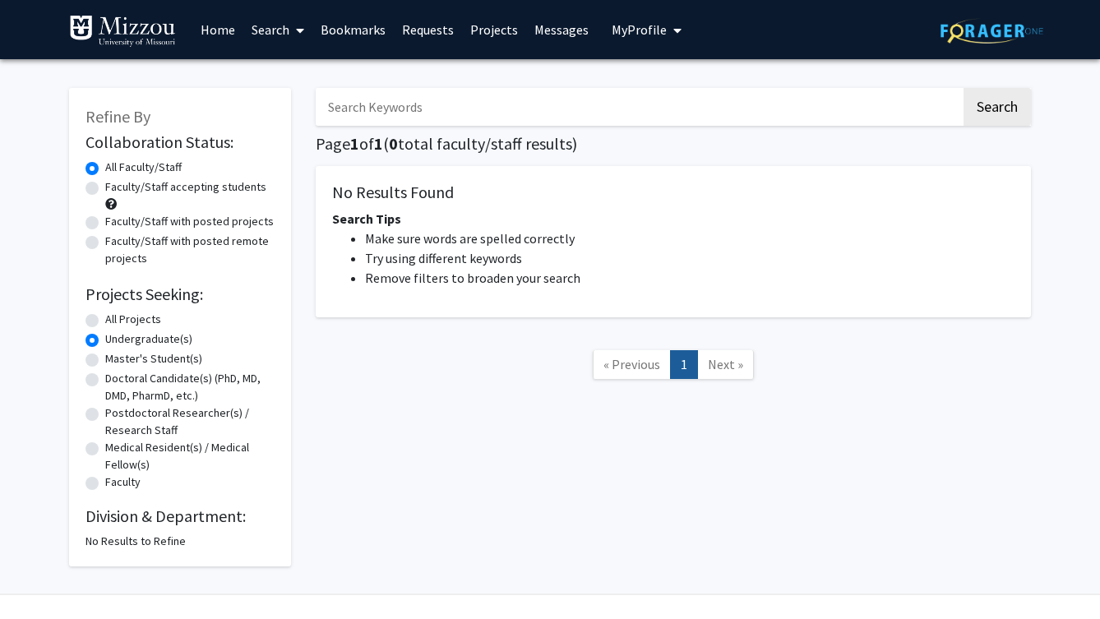
radio input "true"
click at [105, 345] on label "Undergraduate(s)" at bounding box center [148, 338] width 87 height 17
click at [105, 341] on input "Undergraduate(s)" at bounding box center [110, 335] width 11 height 11
click at [105, 320] on label "All Projects" at bounding box center [133, 319] width 56 height 17
click at [105, 320] on input "All Projects" at bounding box center [110, 316] width 11 height 11
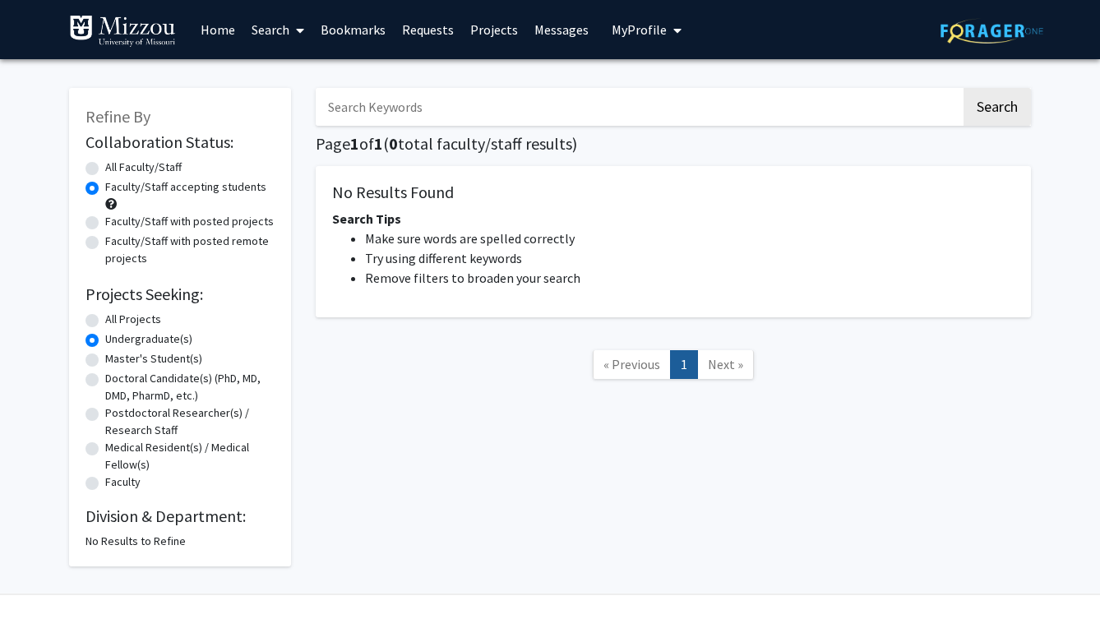
radio input "true"
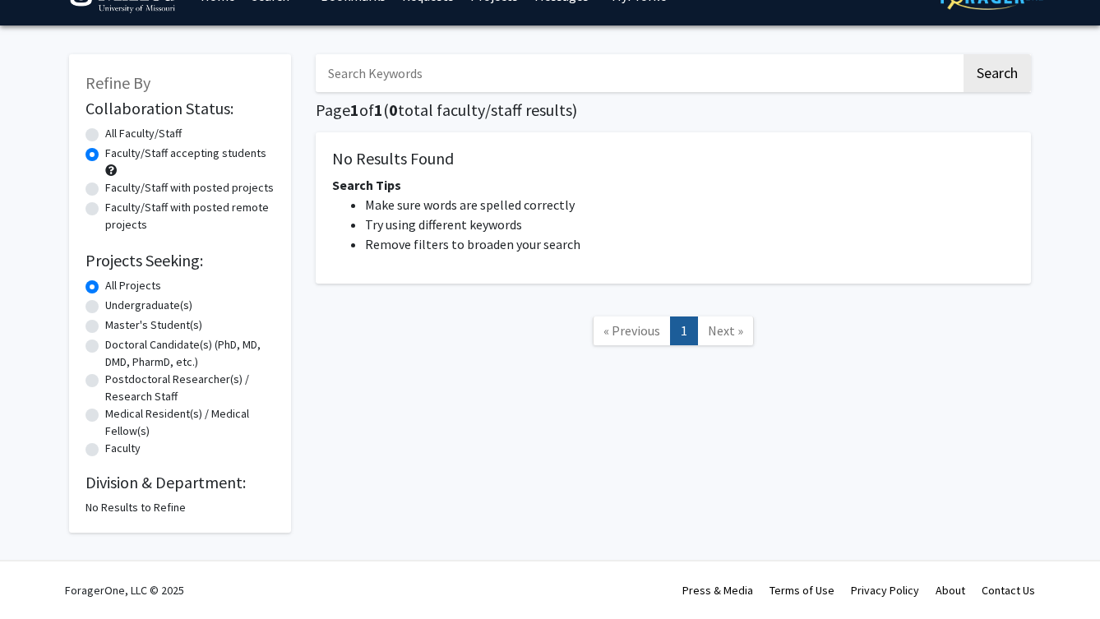
scroll to position [36, 0]
click at [105, 185] on label "Faculty/Staff with posted projects" at bounding box center [189, 187] width 168 height 17
click at [105, 185] on input "Faculty/Staff with posted projects" at bounding box center [110, 184] width 11 height 11
radio input "true"
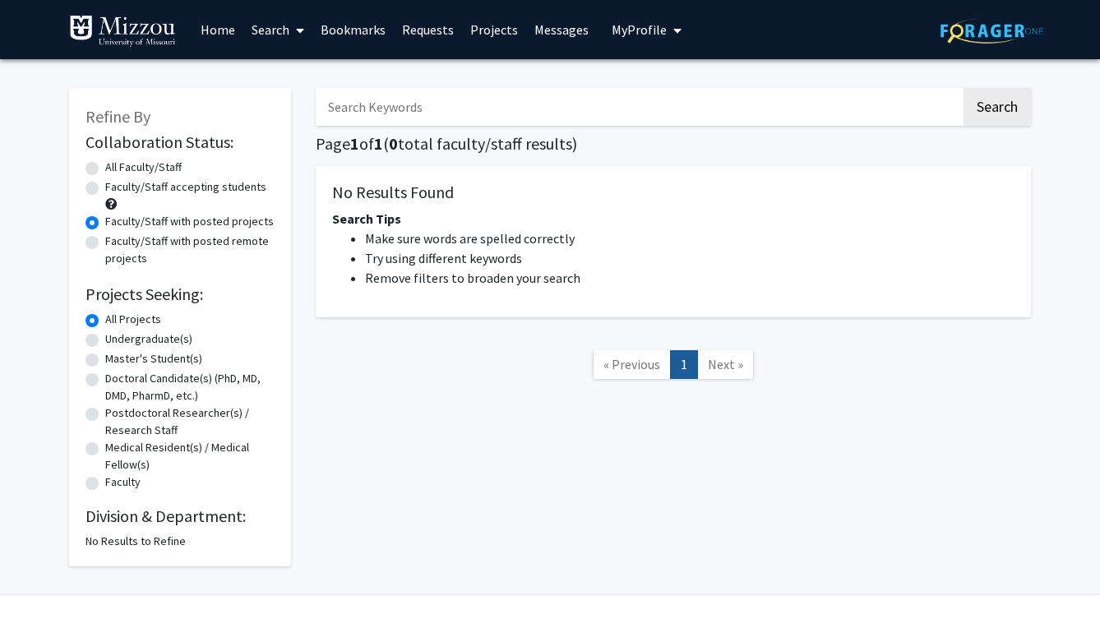
click at [105, 166] on label "All Faculty/Staff" at bounding box center [143, 167] width 76 height 17
click at [105, 166] on input "All Faculty/Staff" at bounding box center [110, 164] width 11 height 11
radio input "true"
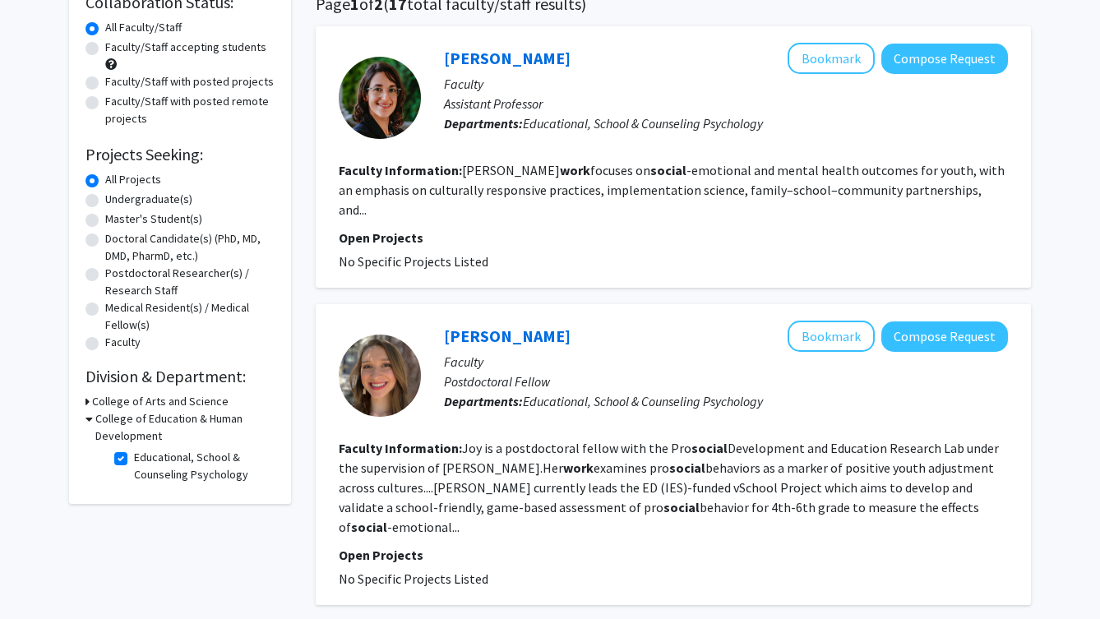
scroll to position [179, 0]
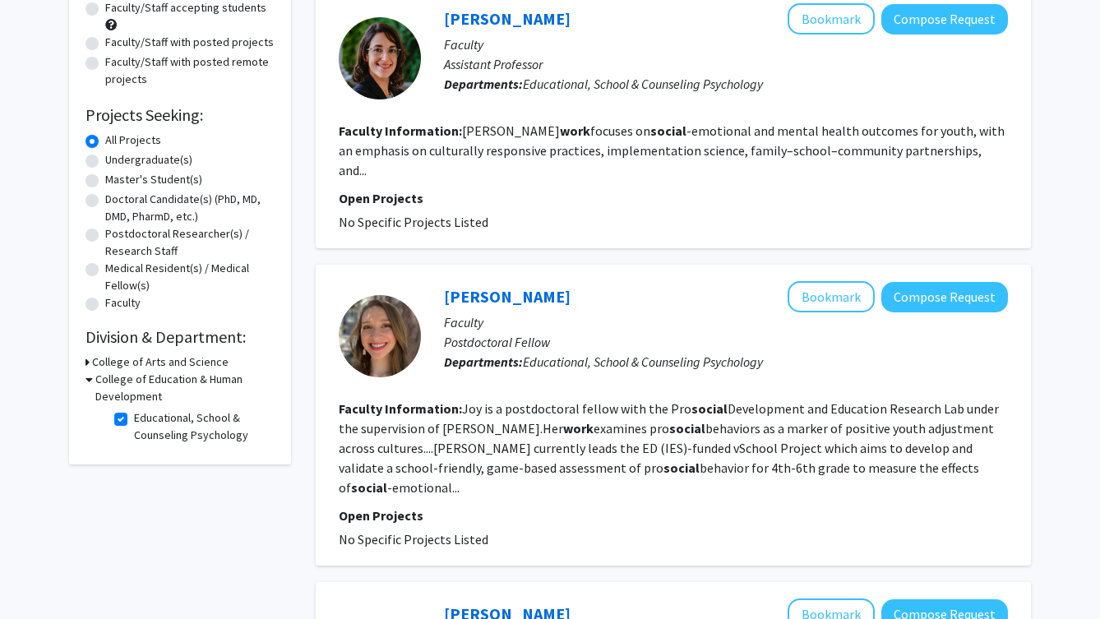
click at [114, 431] on fg-checkbox "Educational, School & Counseling Psychology Educational, School & Counseling Ps…" at bounding box center [192, 426] width 156 height 35
click at [120, 431] on fg-checkbox "Educational, School & Counseling Psychology Educational, School & Counseling Ps…" at bounding box center [192, 426] width 156 height 35
click at [134, 424] on label "Educational, School & Counseling Psychology" at bounding box center [202, 426] width 136 height 35
click at [134, 420] on input "Educational, School & Counseling Psychology" at bounding box center [139, 414] width 11 height 11
checkbox input "false"
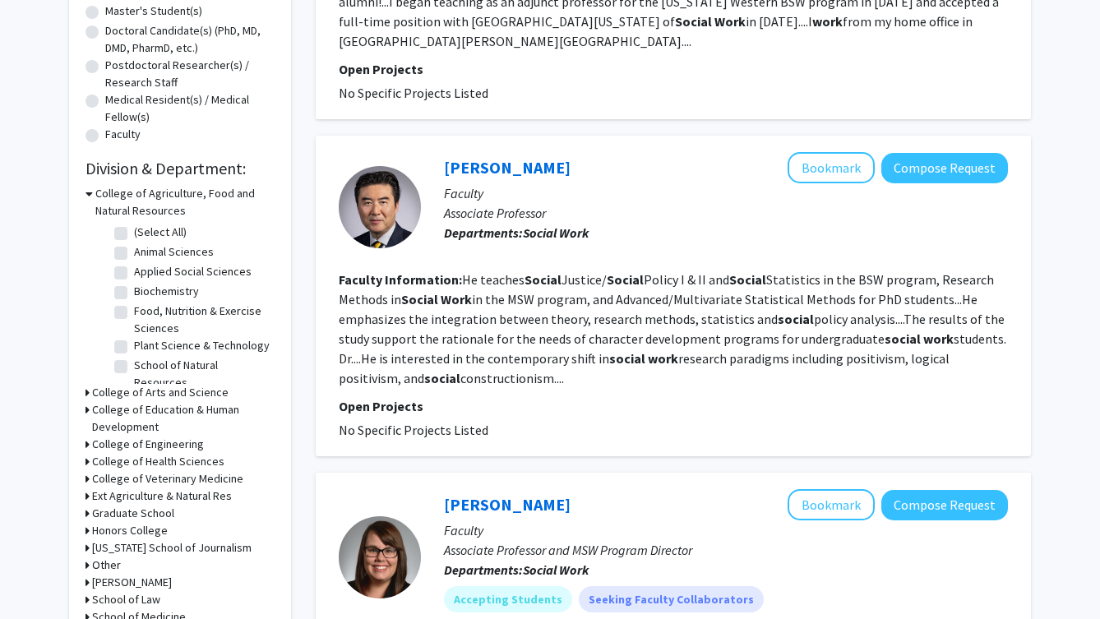
scroll to position [362, 0]
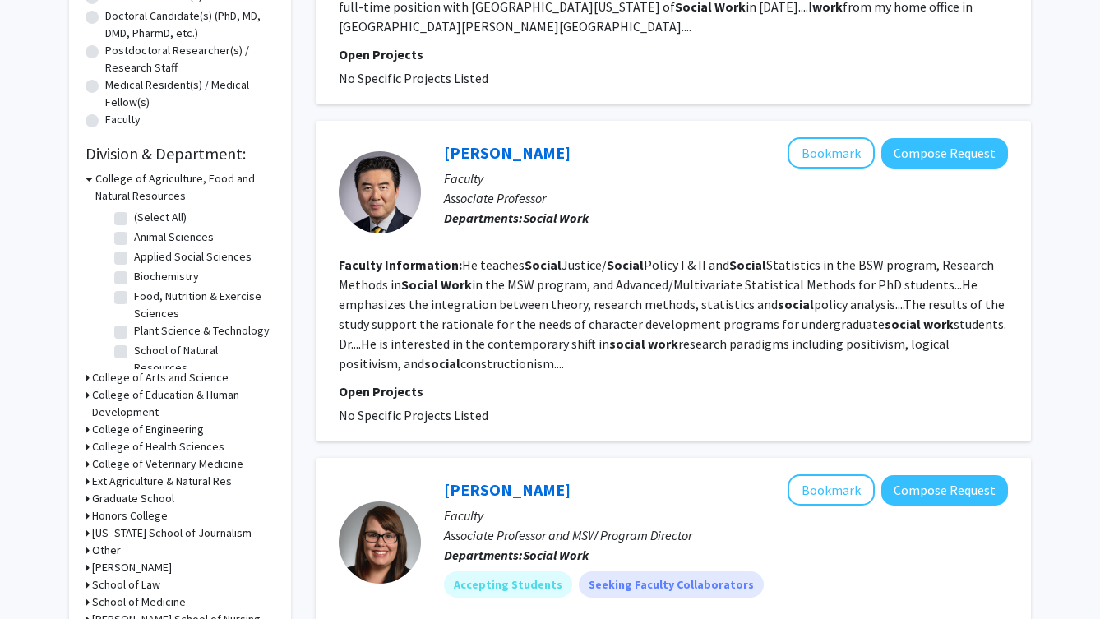
click at [186, 258] on label "Applied Social Sciences" at bounding box center [193, 256] width 118 height 17
click at [145, 258] on input "Applied Social Sciences" at bounding box center [139, 253] width 11 height 11
checkbox input "true"
